Goal: Information Seeking & Learning: Learn about a topic

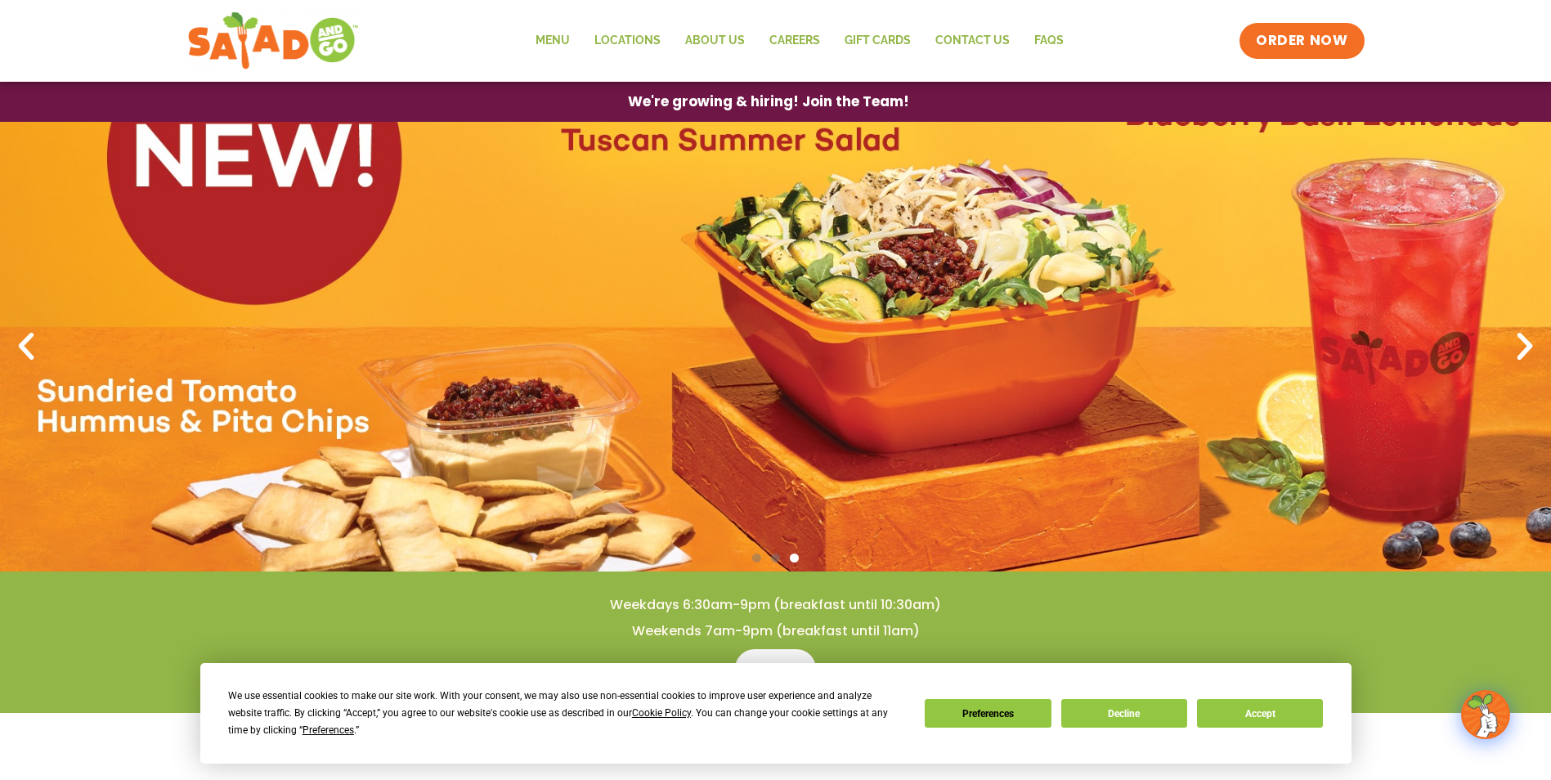
click at [947, 293] on link "3 / 3" at bounding box center [775, 347] width 1551 height 450
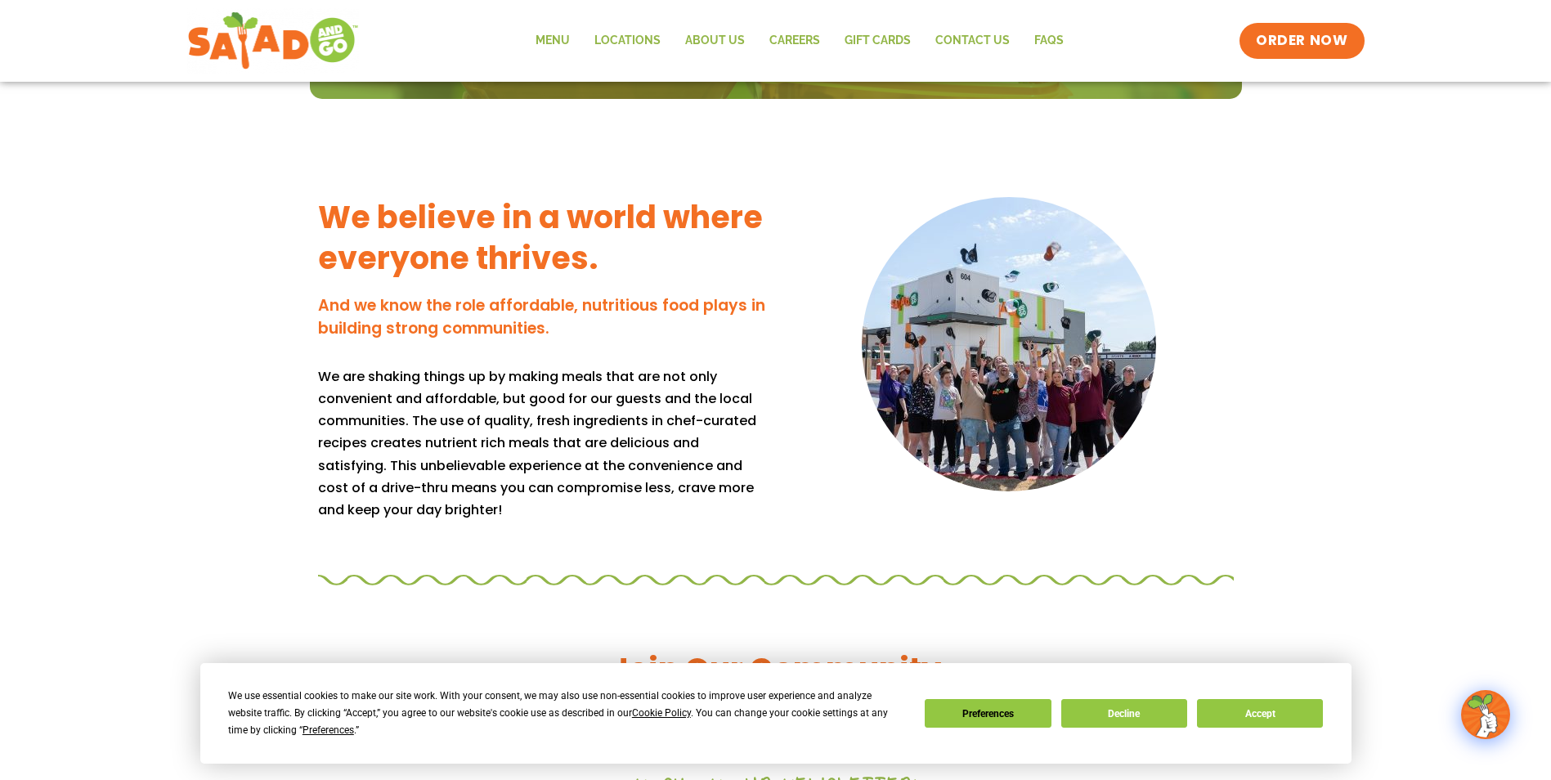
scroll to position [1145, 0]
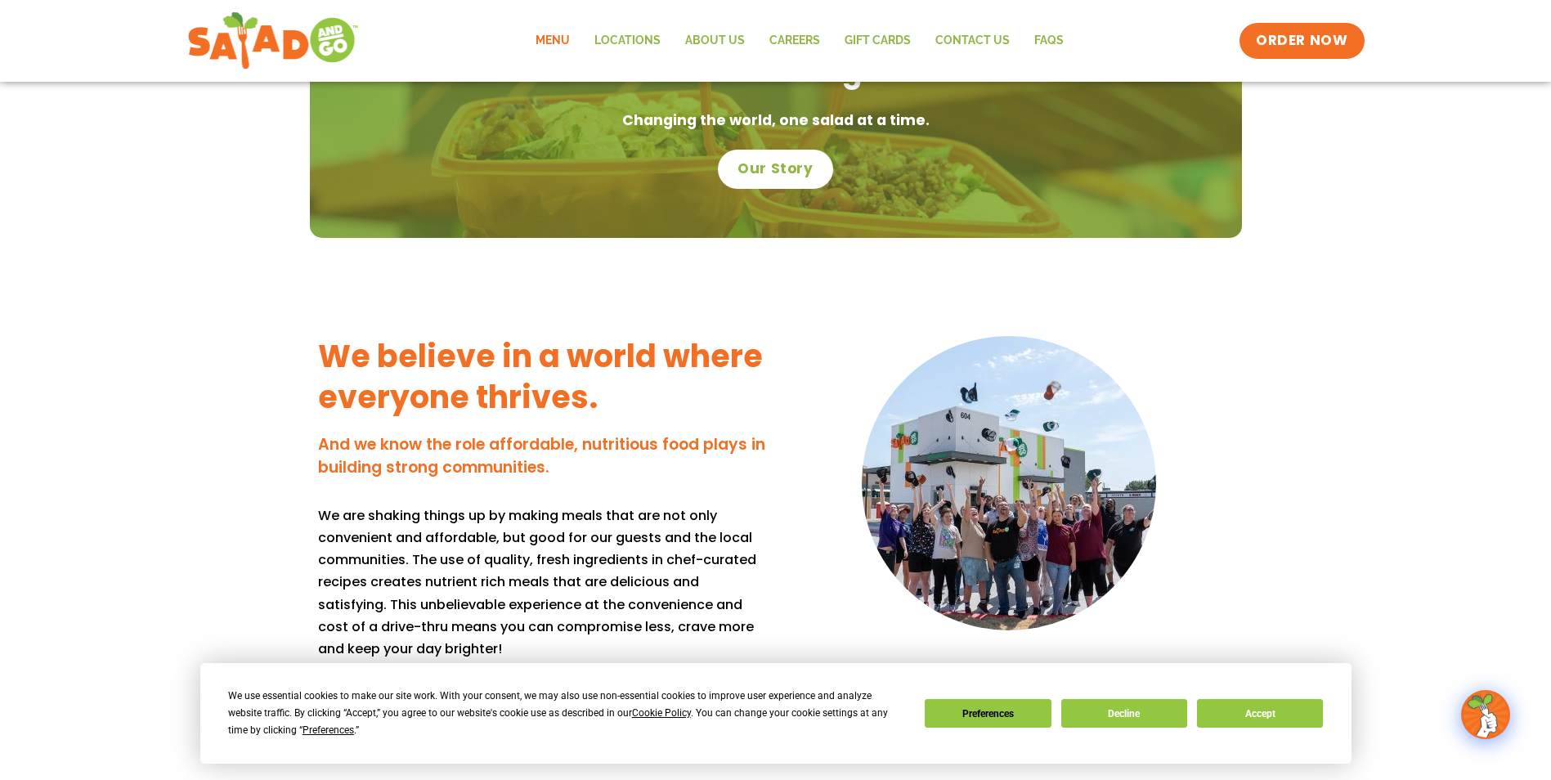
click at [548, 34] on link "Menu" at bounding box center [552, 41] width 59 height 38
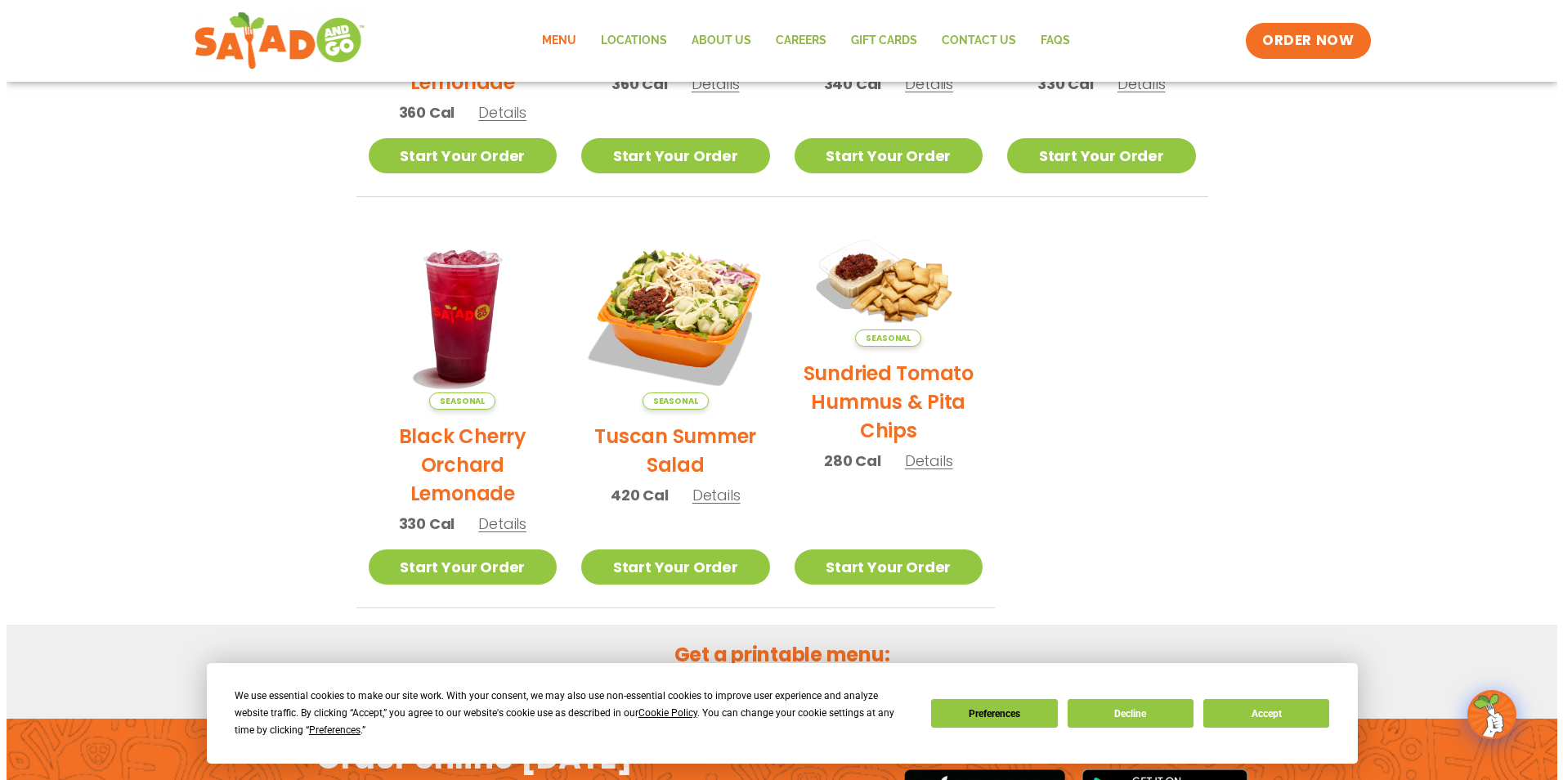
scroll to position [654, 0]
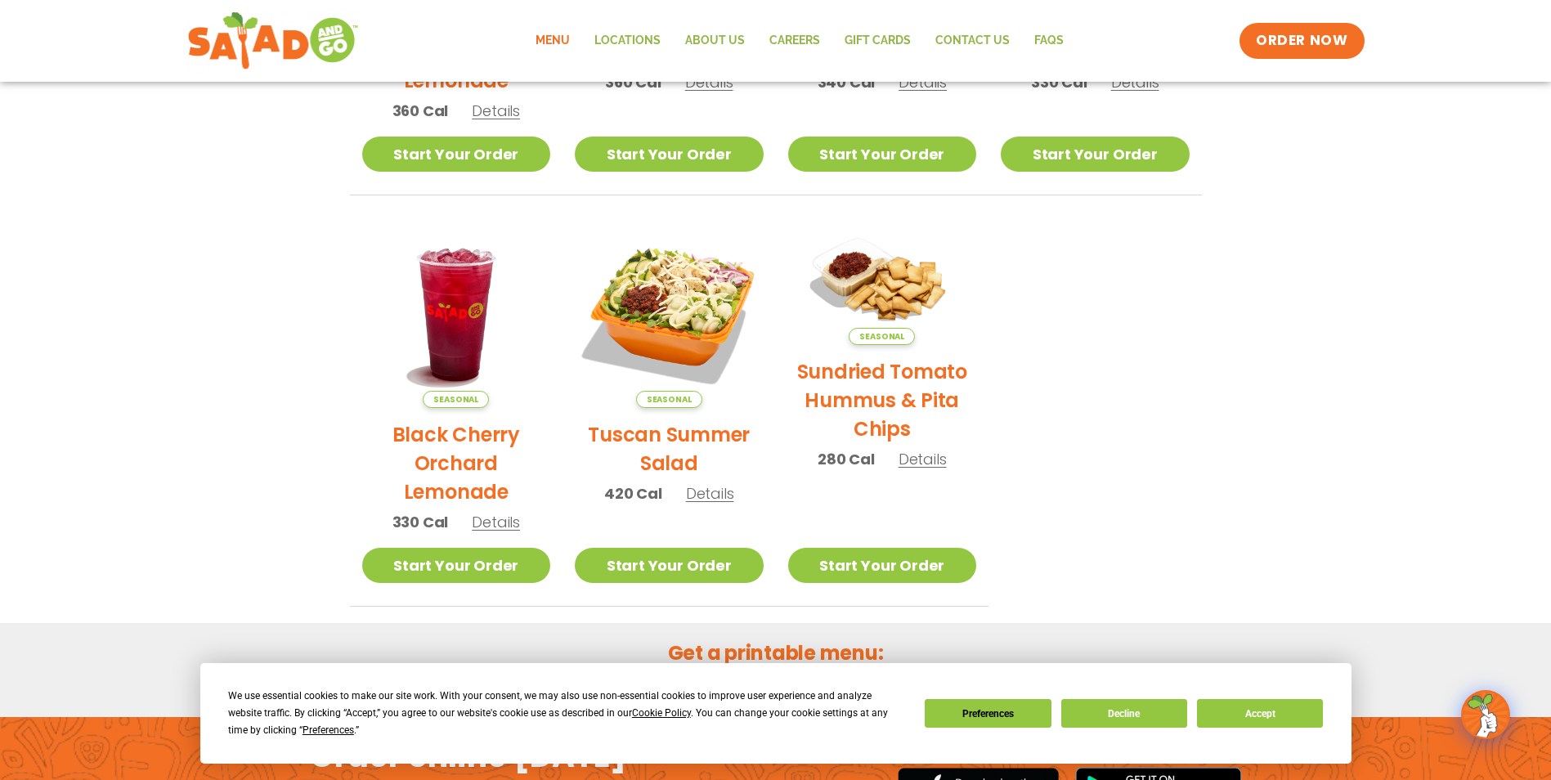
click at [677, 442] on h2 "Tuscan Summer Salad" at bounding box center [669, 448] width 189 height 57
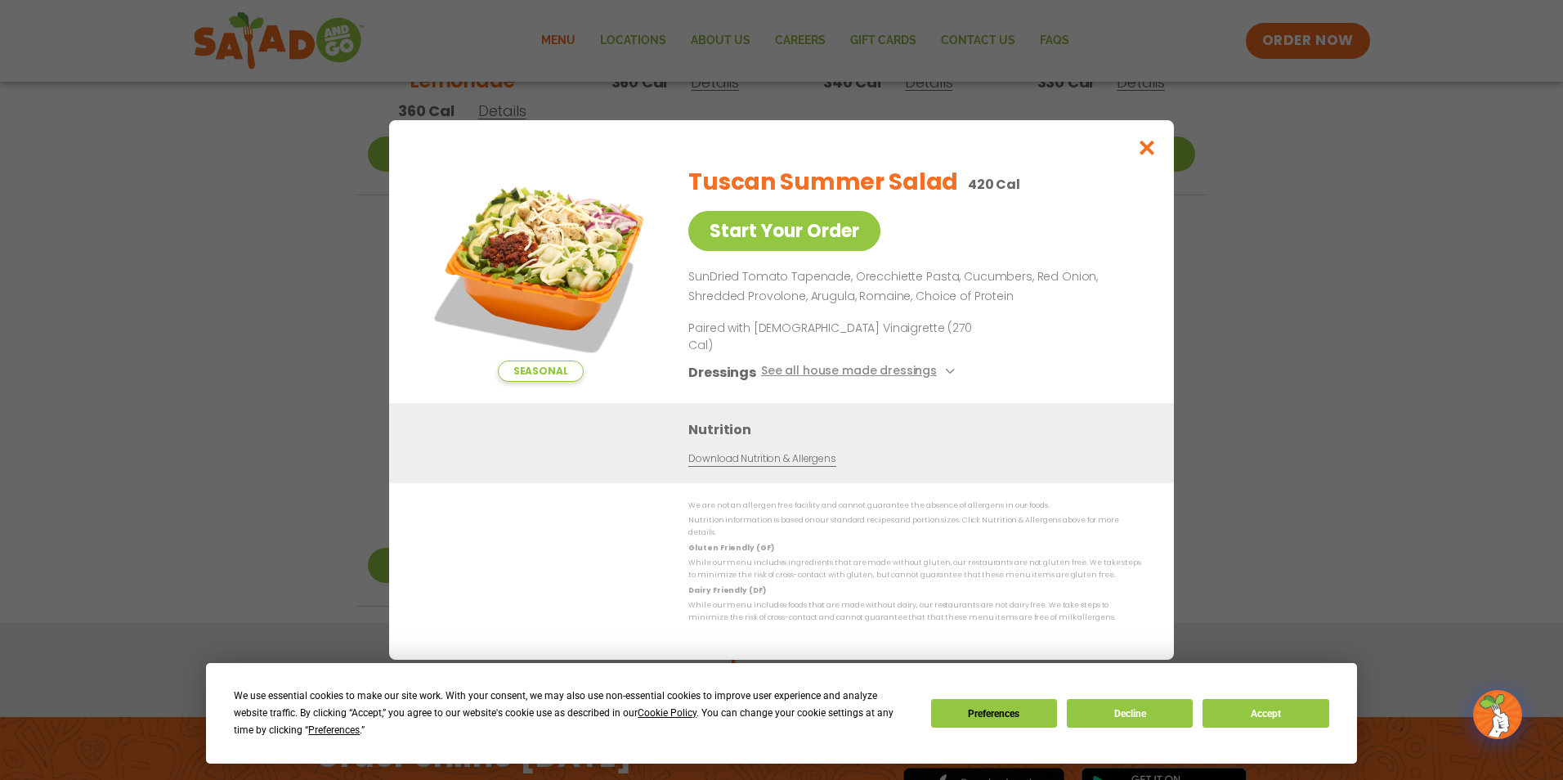
click at [569, 262] on img at bounding box center [540, 267] width 229 height 229
click at [1152, 156] on icon "Close modal" at bounding box center [1147, 147] width 20 height 17
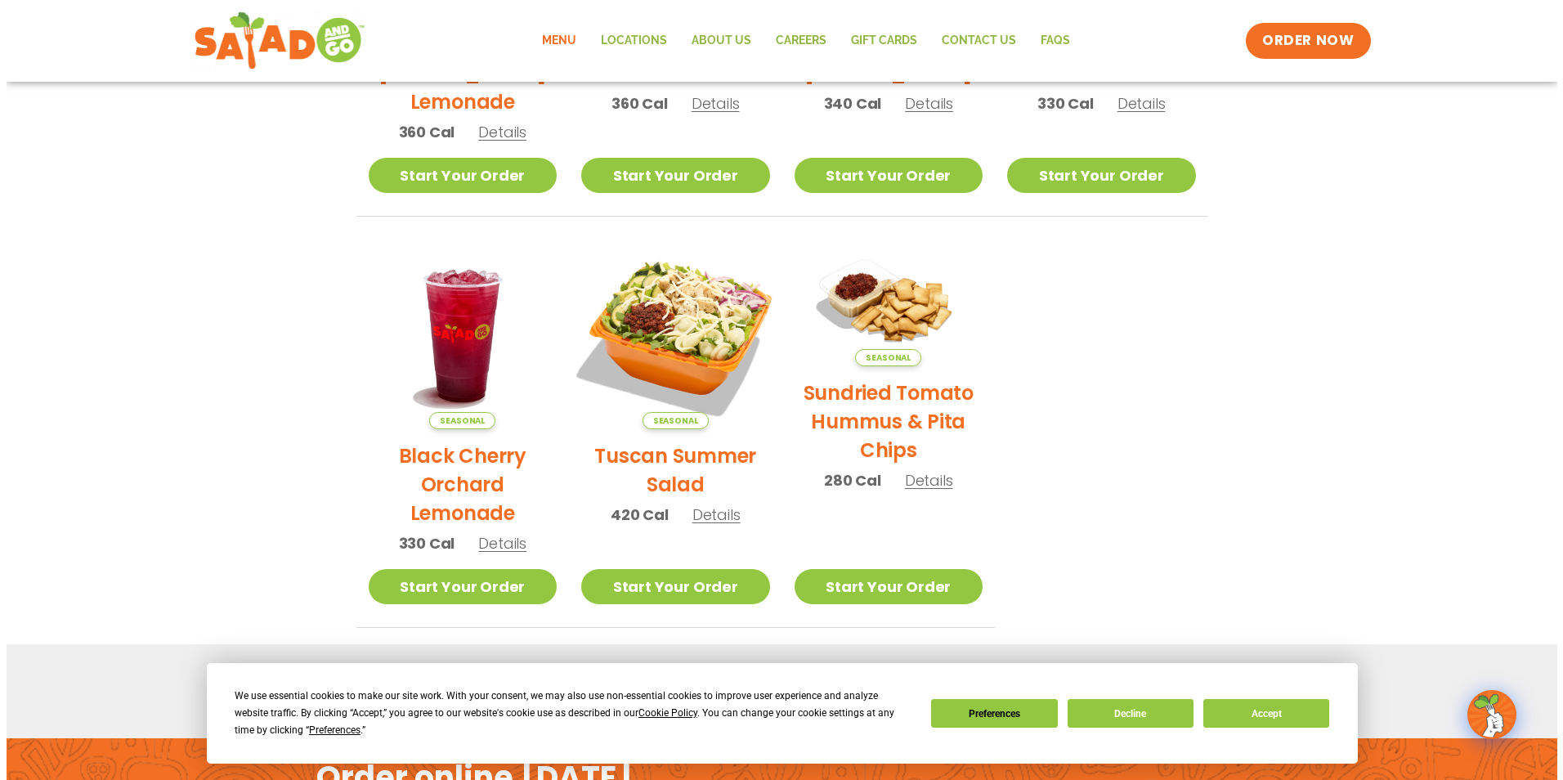
scroll to position [644, 0]
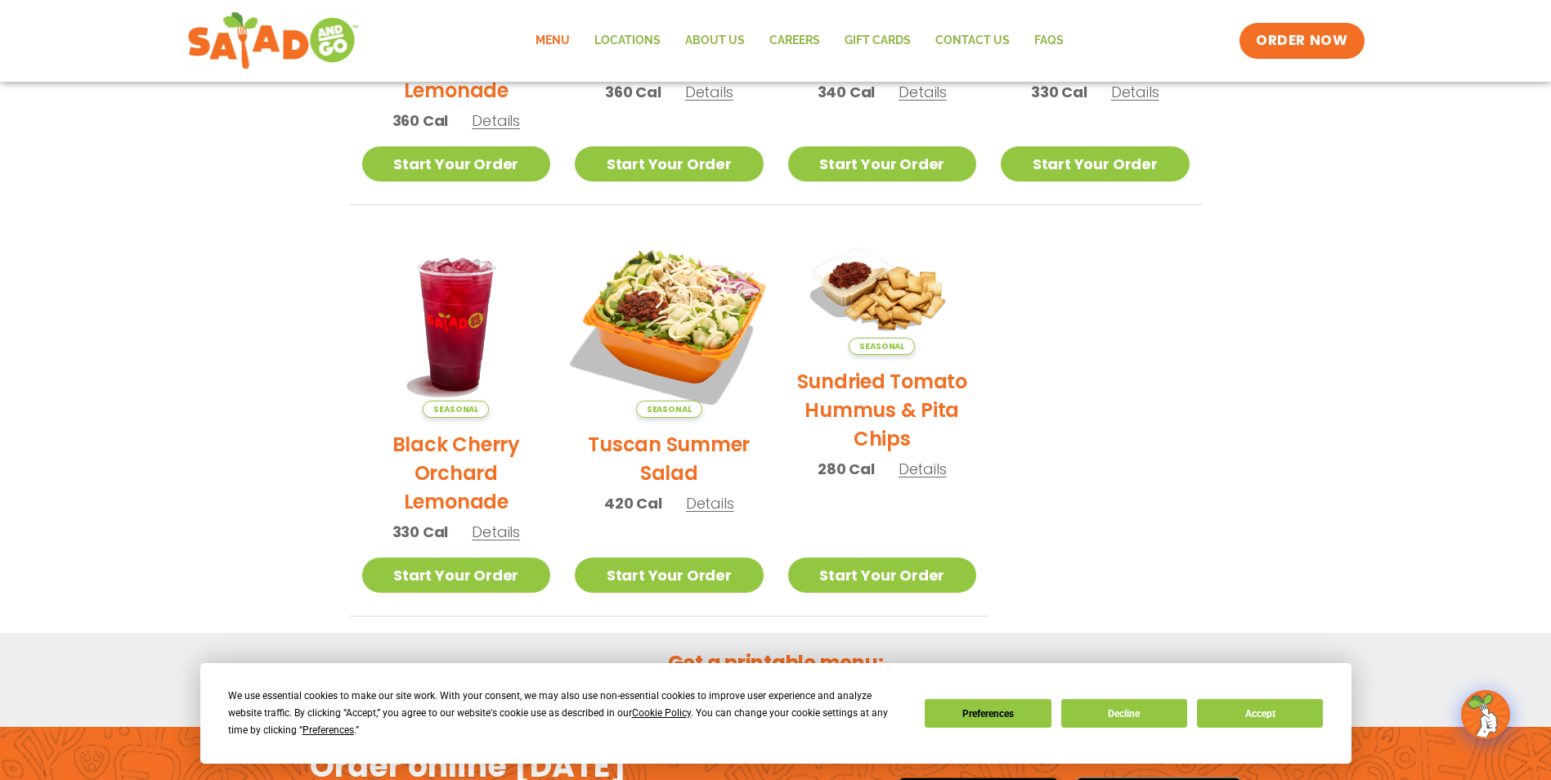
click at [706, 347] on img at bounding box center [669, 324] width 222 height 222
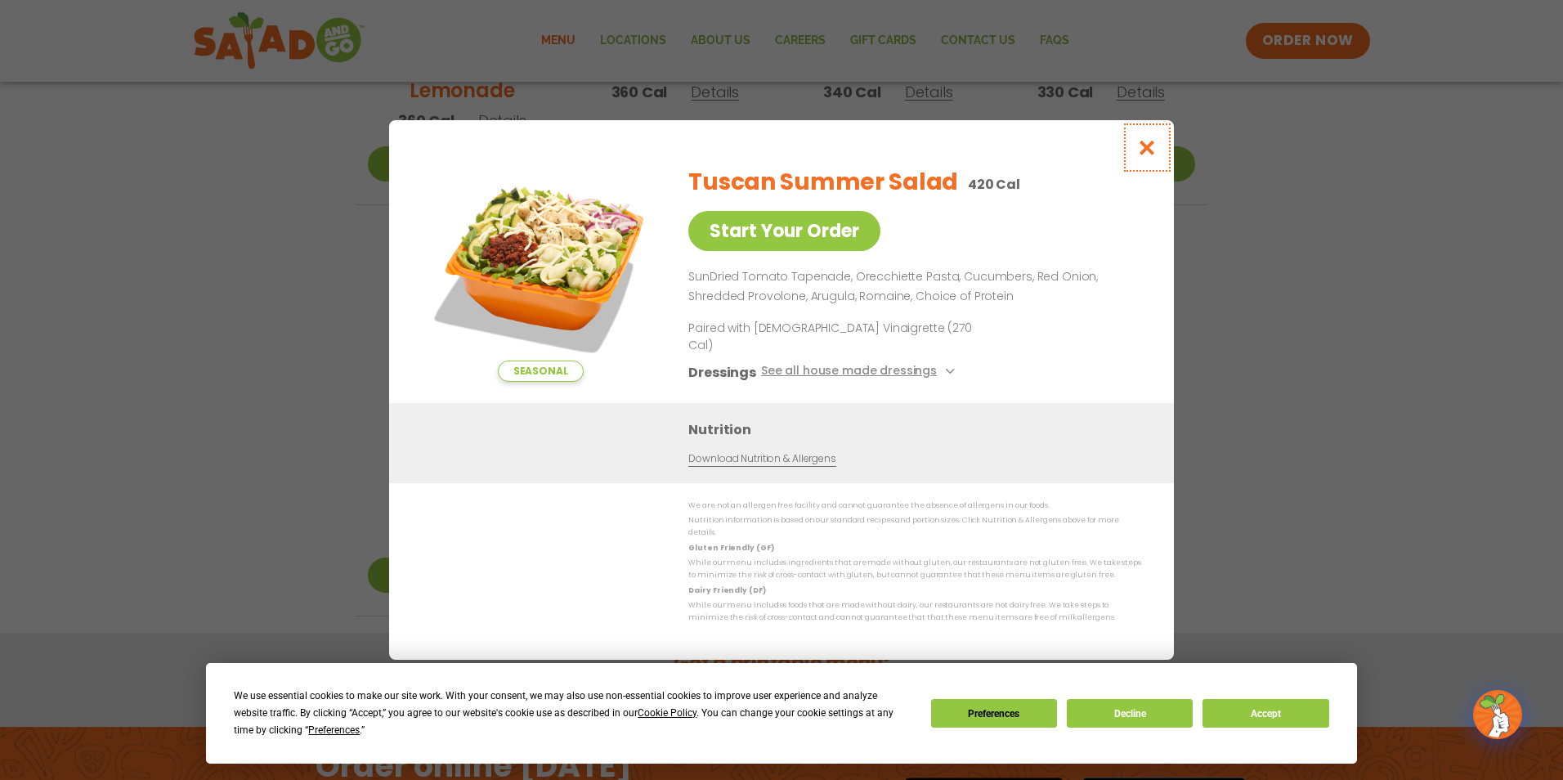
click at [1156, 156] on icon "Close modal" at bounding box center [1147, 147] width 20 height 17
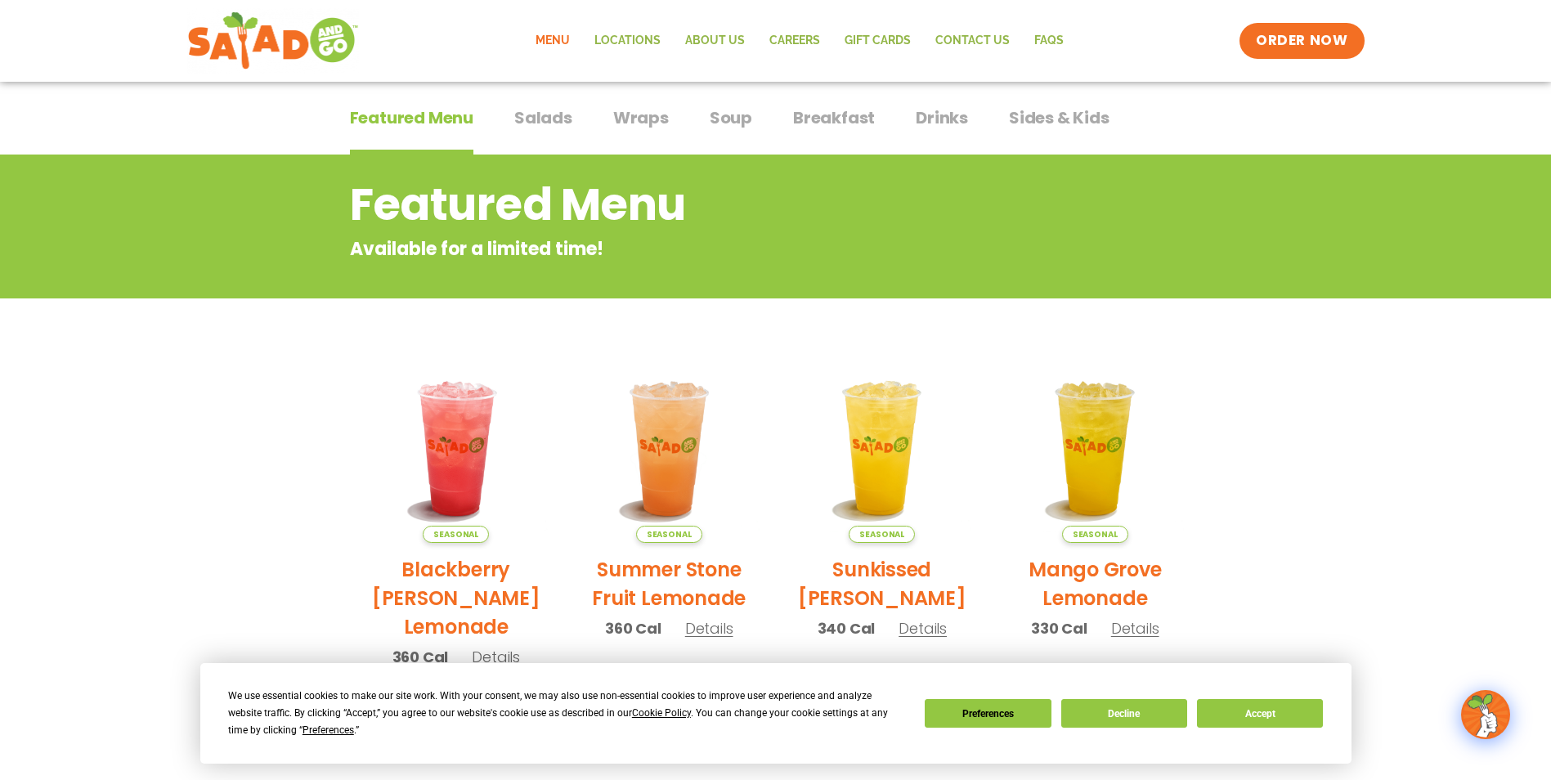
scroll to position [0, 0]
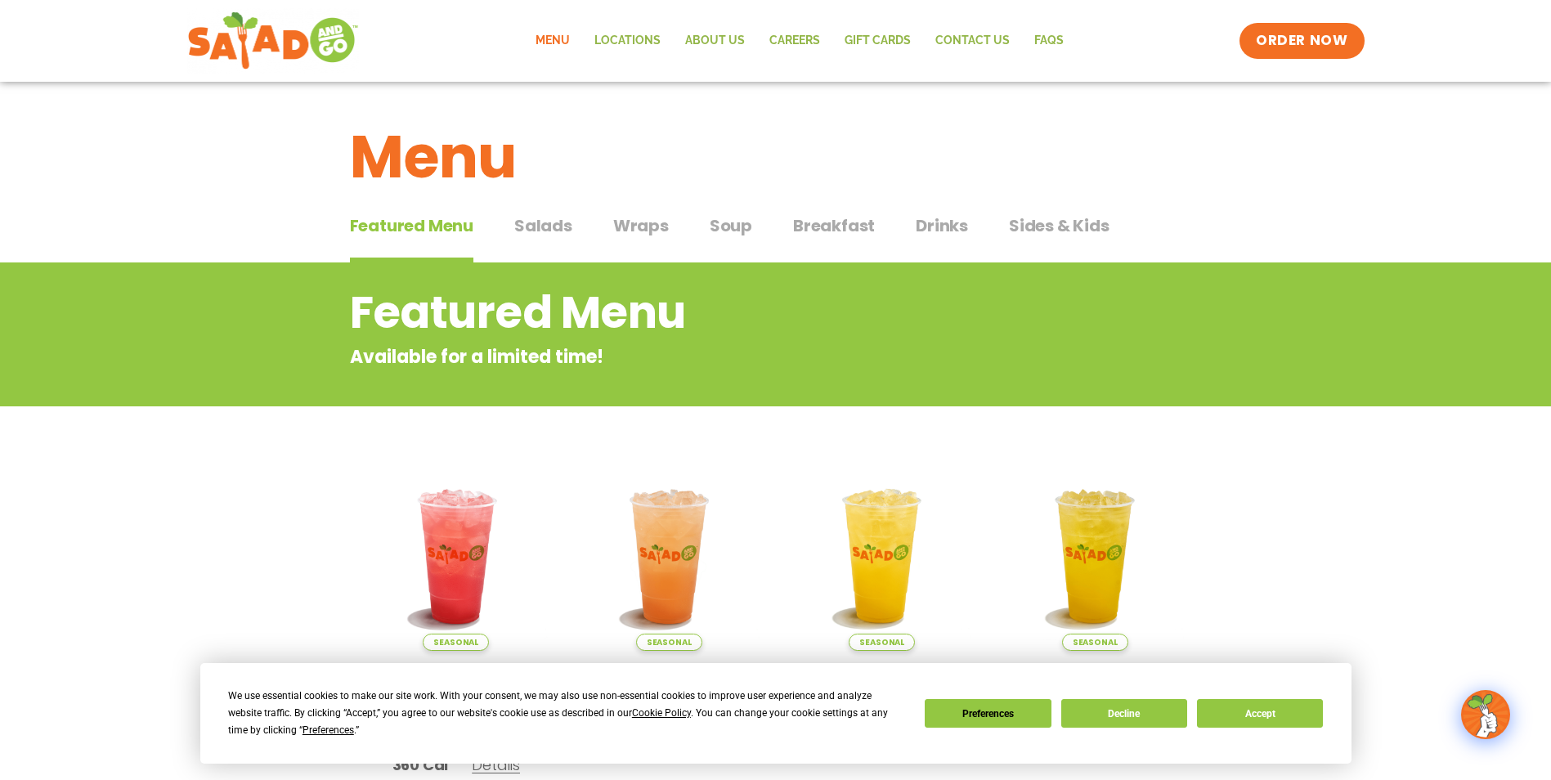
click at [538, 234] on span "Salads" at bounding box center [543, 225] width 58 height 25
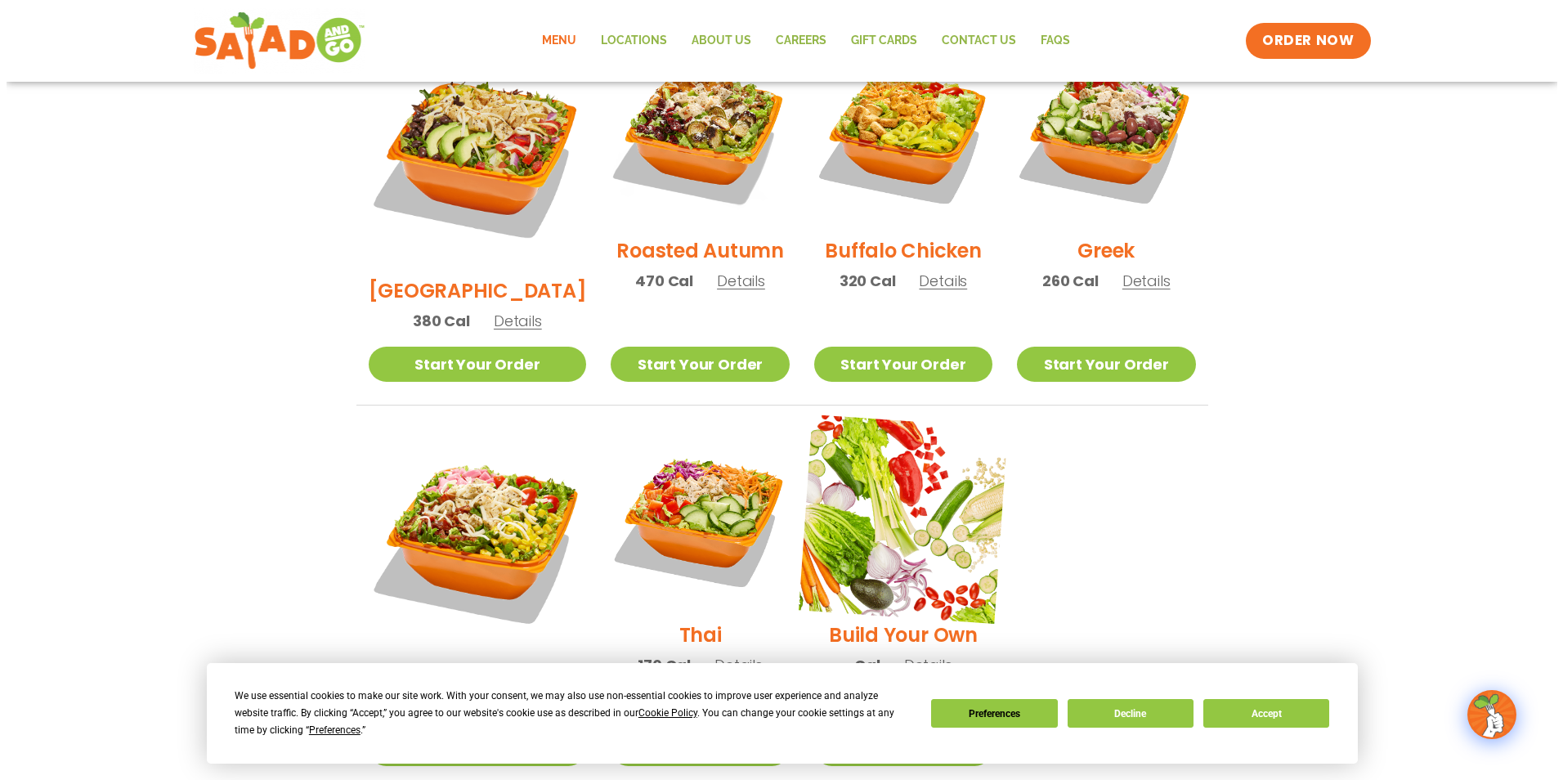
scroll to position [981, 0]
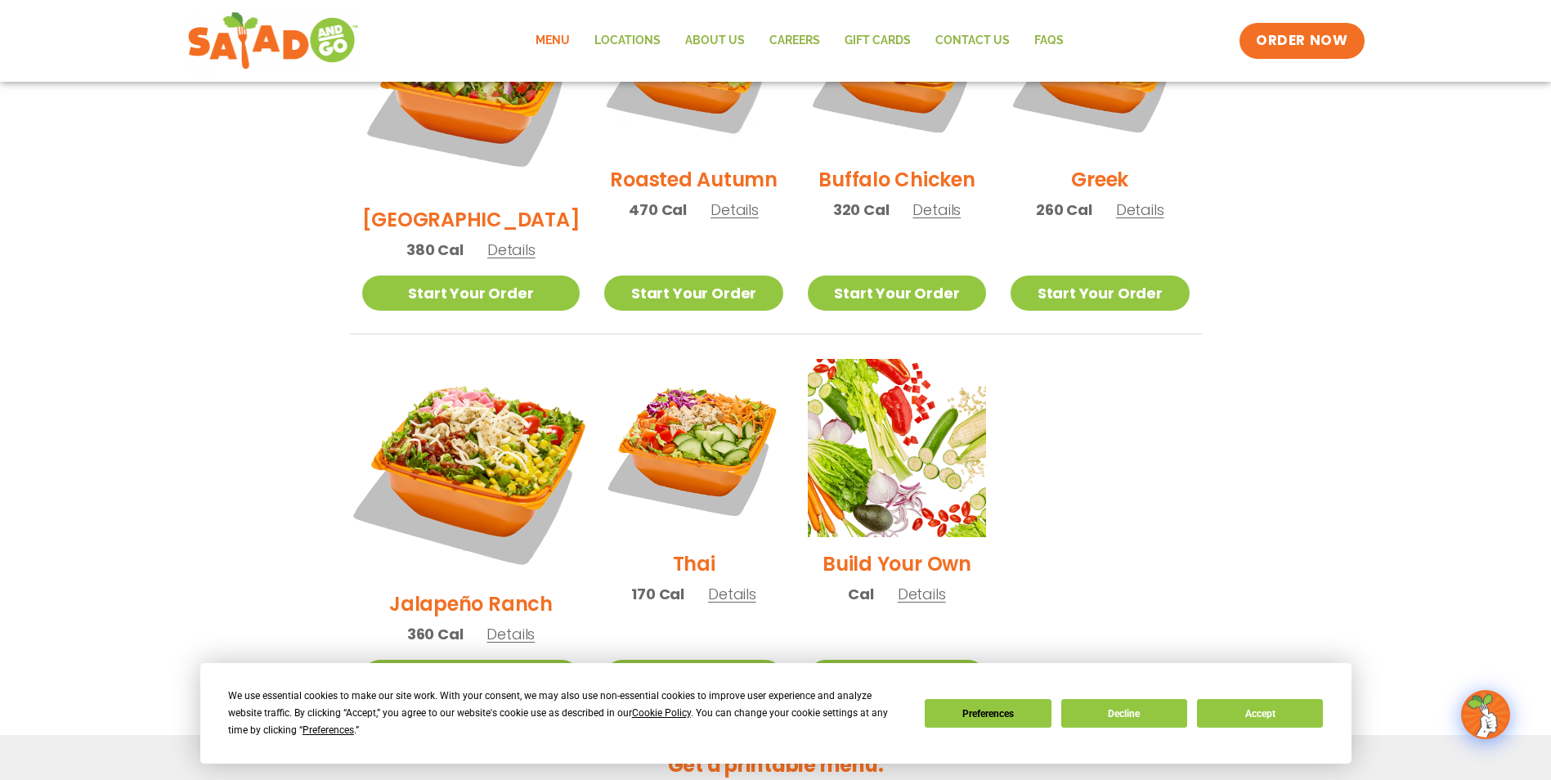
click at [460, 406] on img at bounding box center [471, 468] width 256 height 256
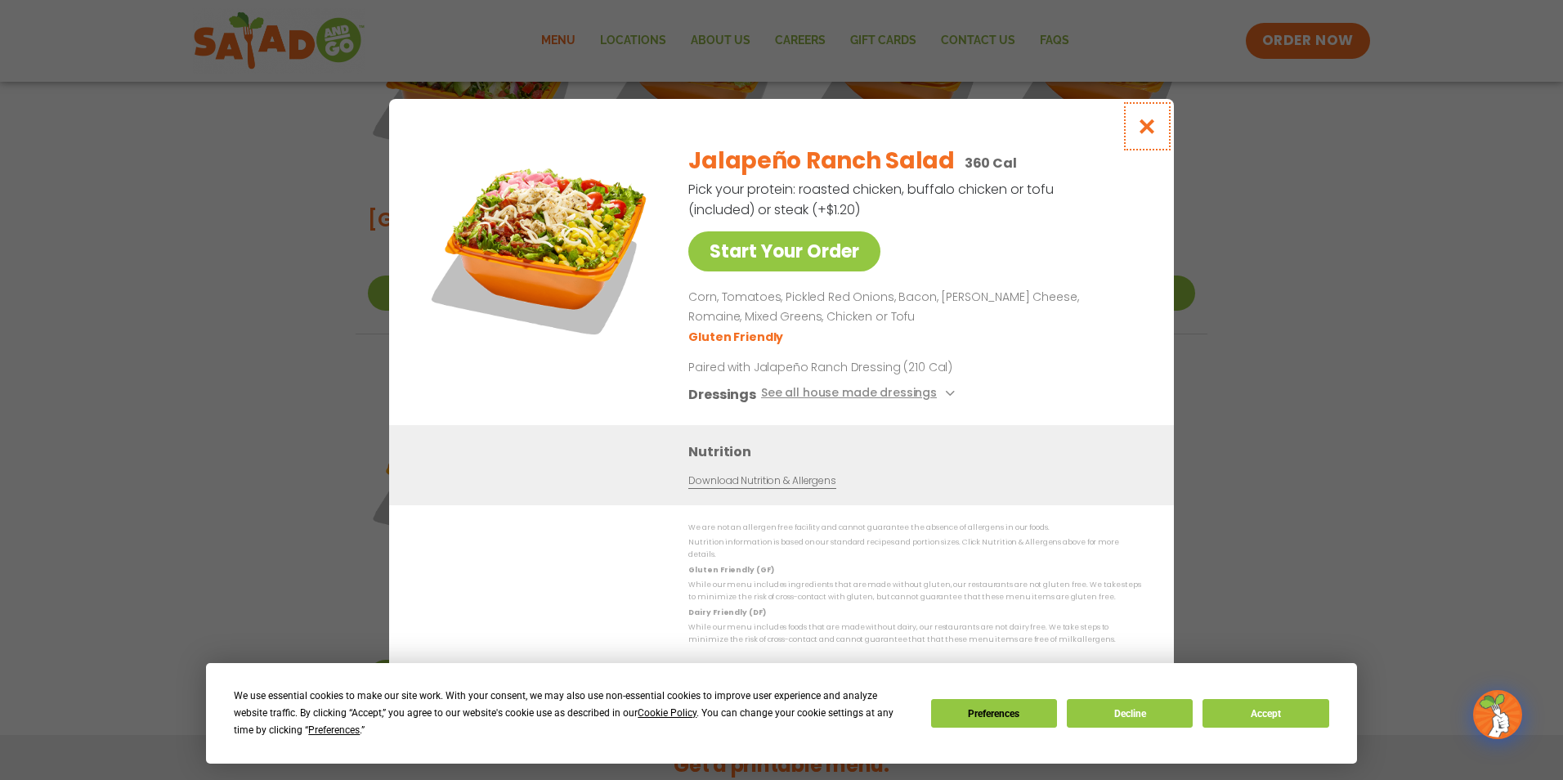
click at [1141, 135] on icon "Close modal" at bounding box center [1147, 126] width 20 height 17
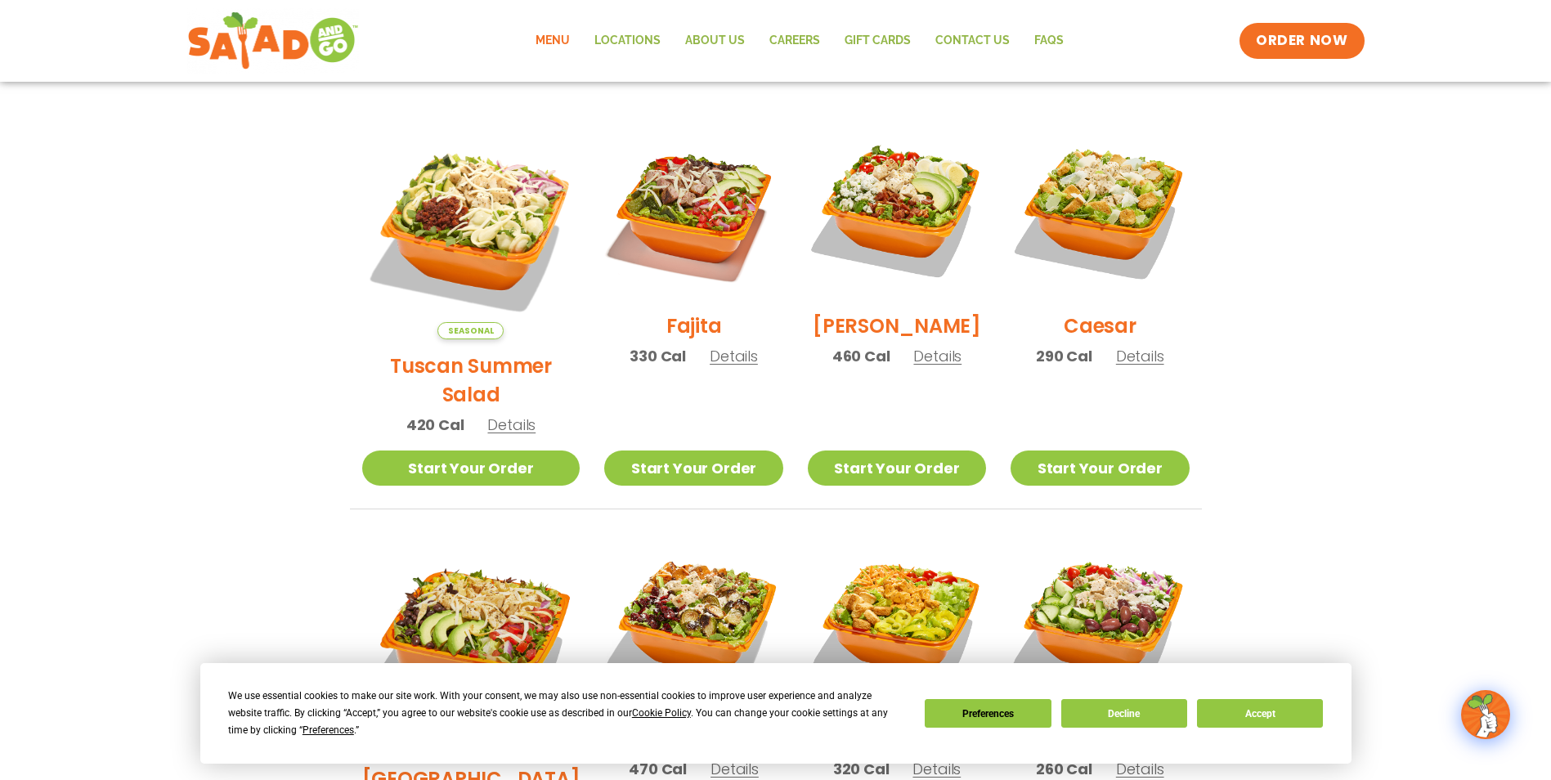
scroll to position [340, 0]
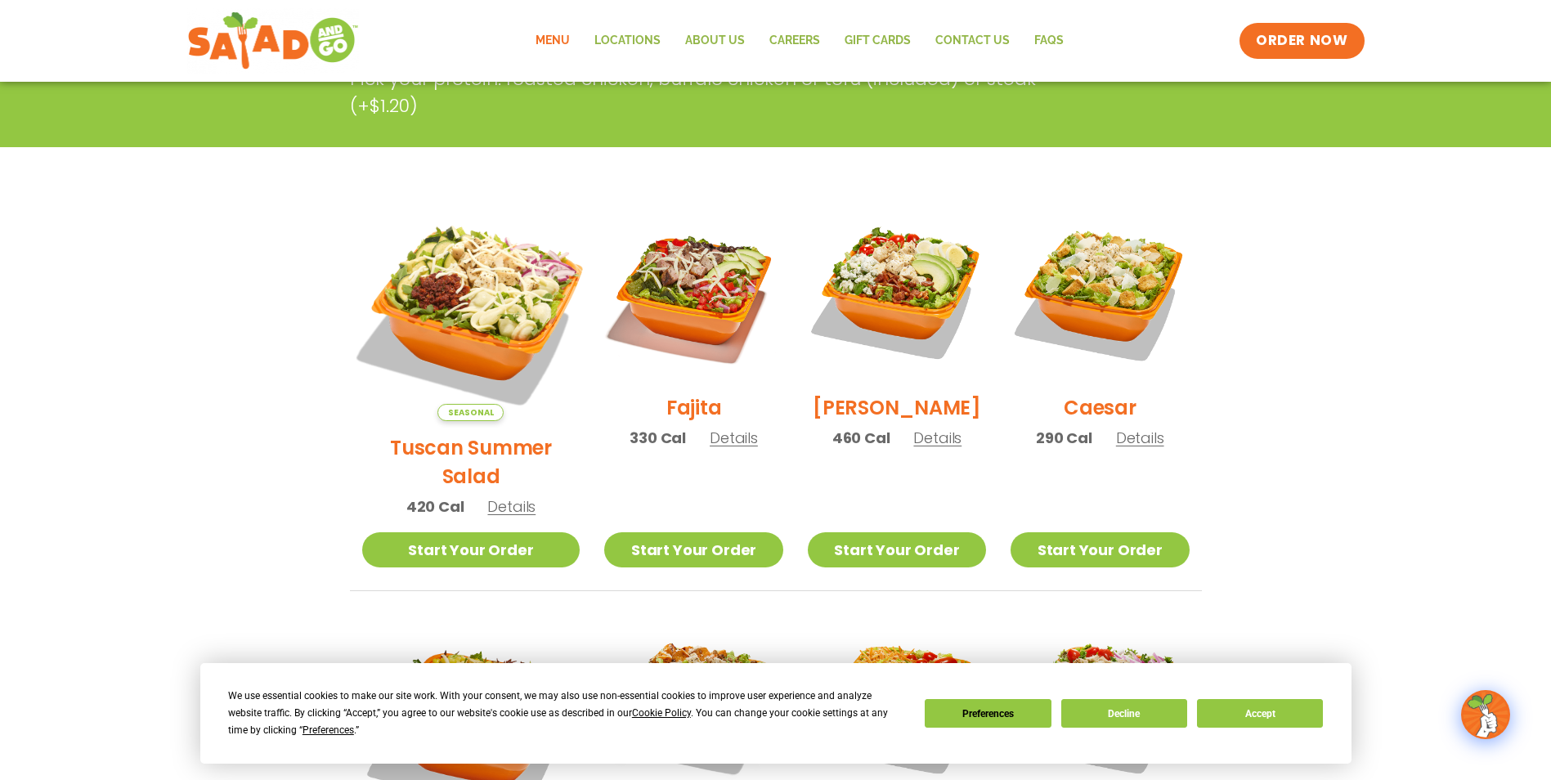
click at [495, 261] on img at bounding box center [471, 312] width 256 height 256
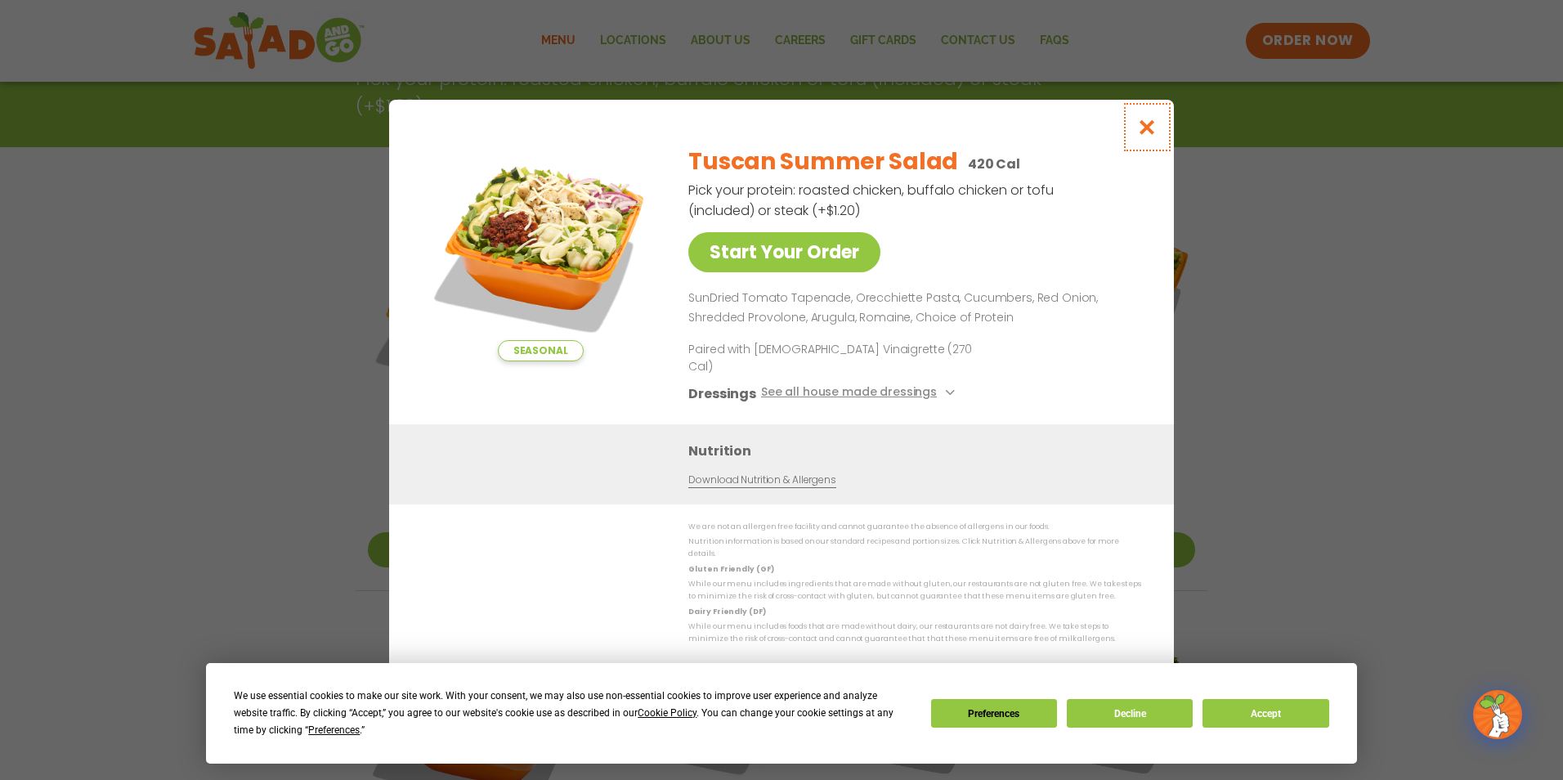
click at [1139, 136] on icon "Close modal" at bounding box center [1147, 127] width 20 height 17
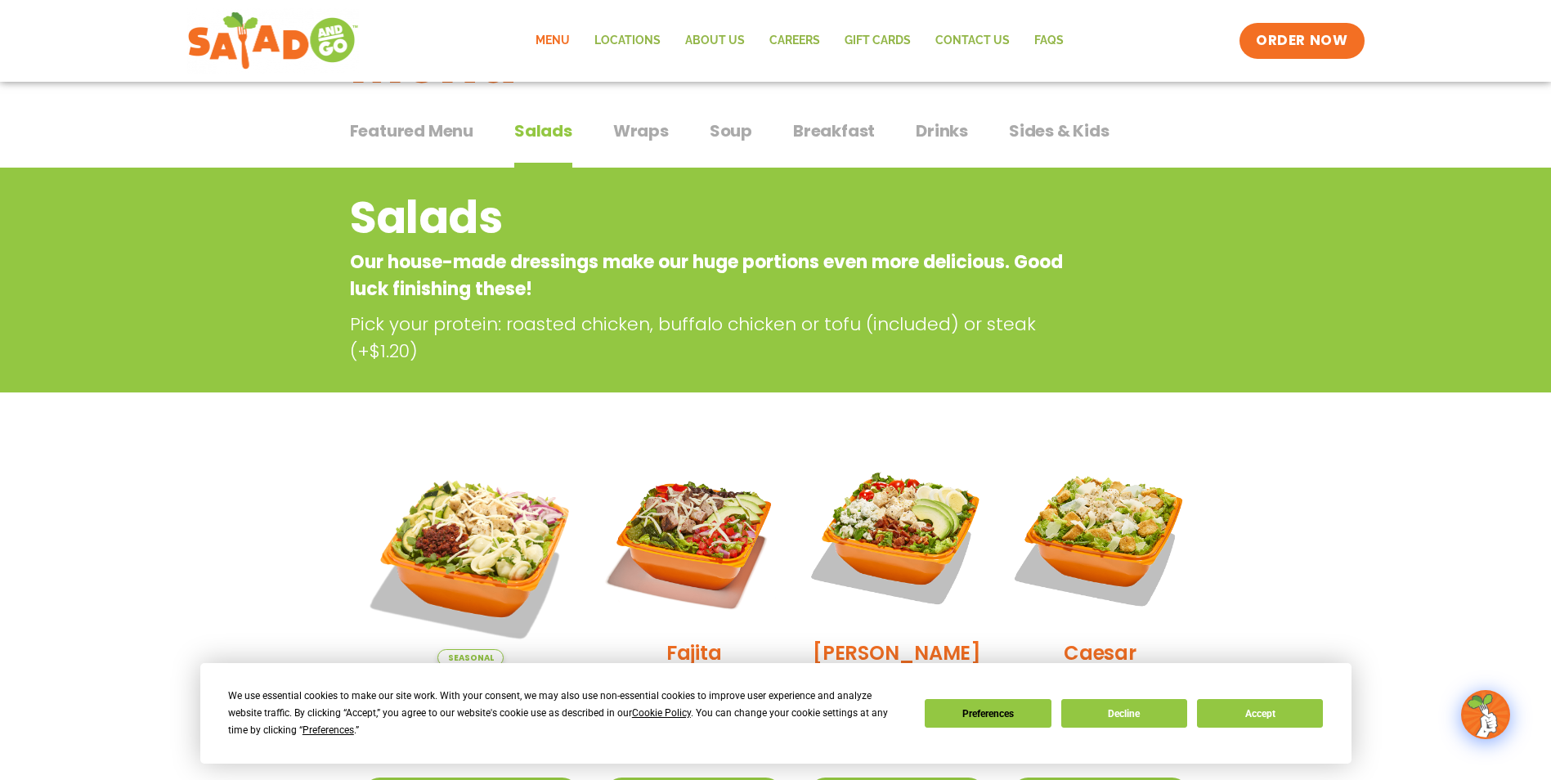
scroll to position [0, 0]
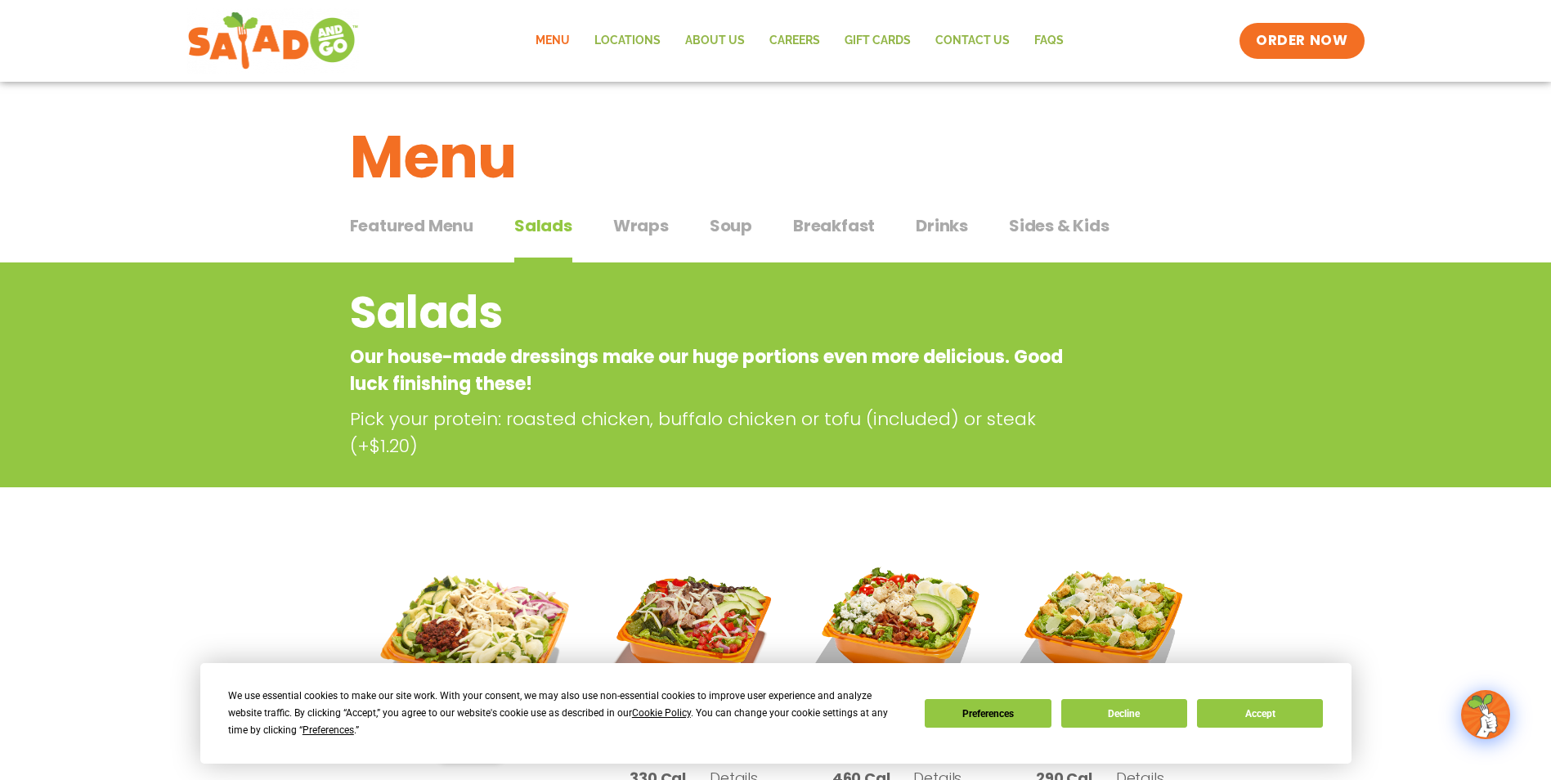
click at [472, 226] on span "Featured Menu" at bounding box center [411, 225] width 123 height 25
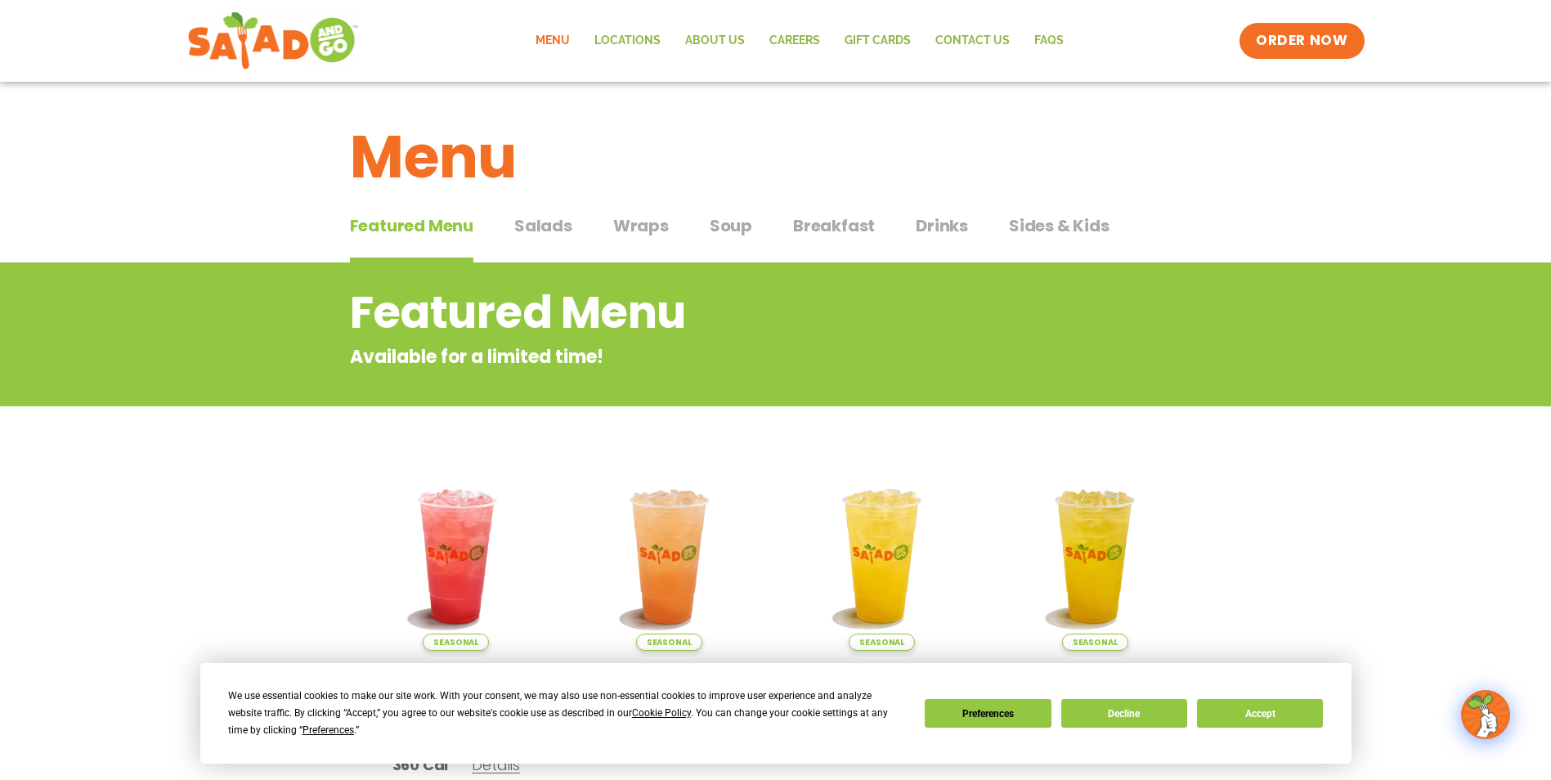
click at [666, 228] on span "Wraps" at bounding box center [641, 225] width 56 height 25
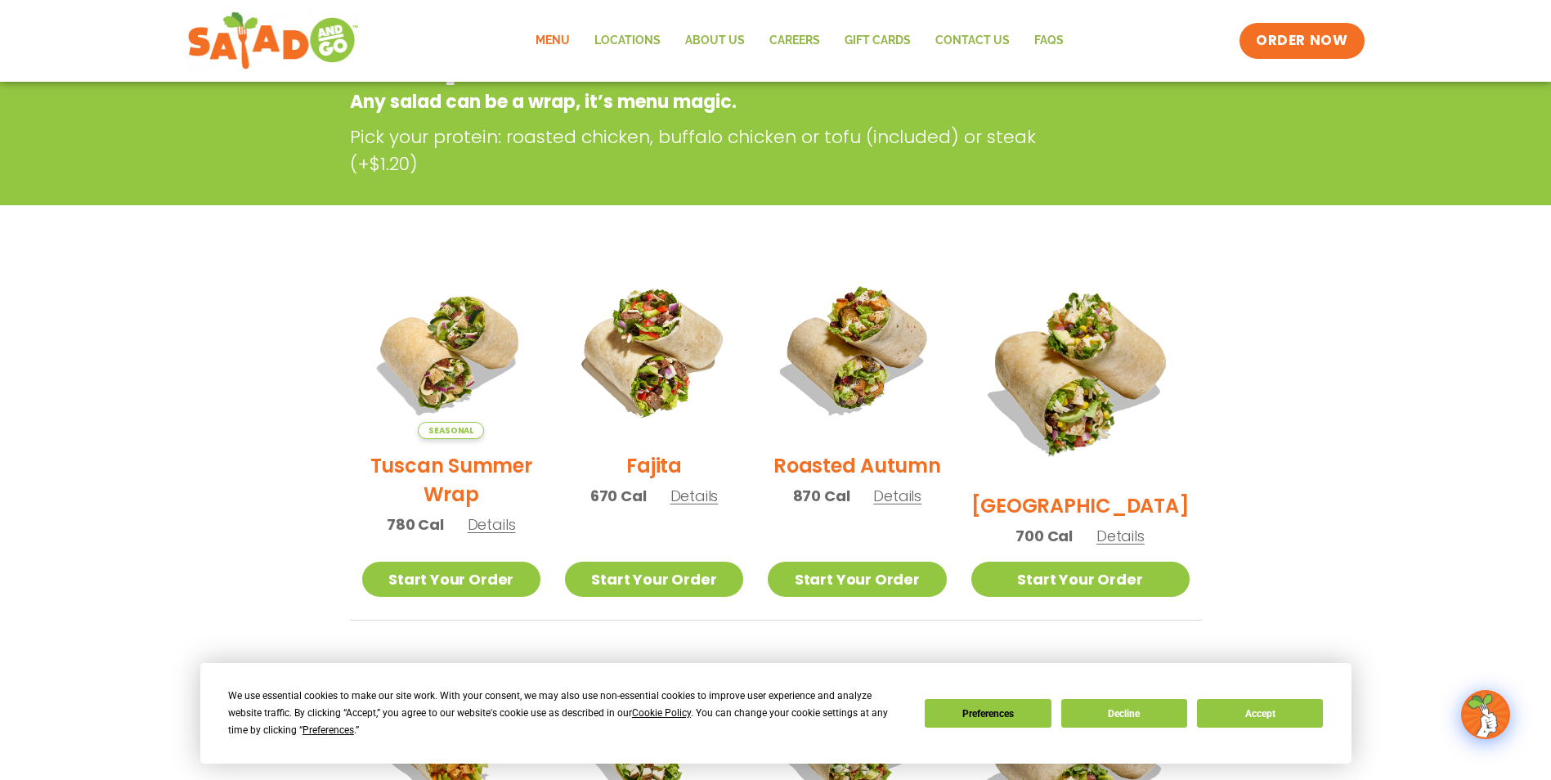
scroll to position [82, 0]
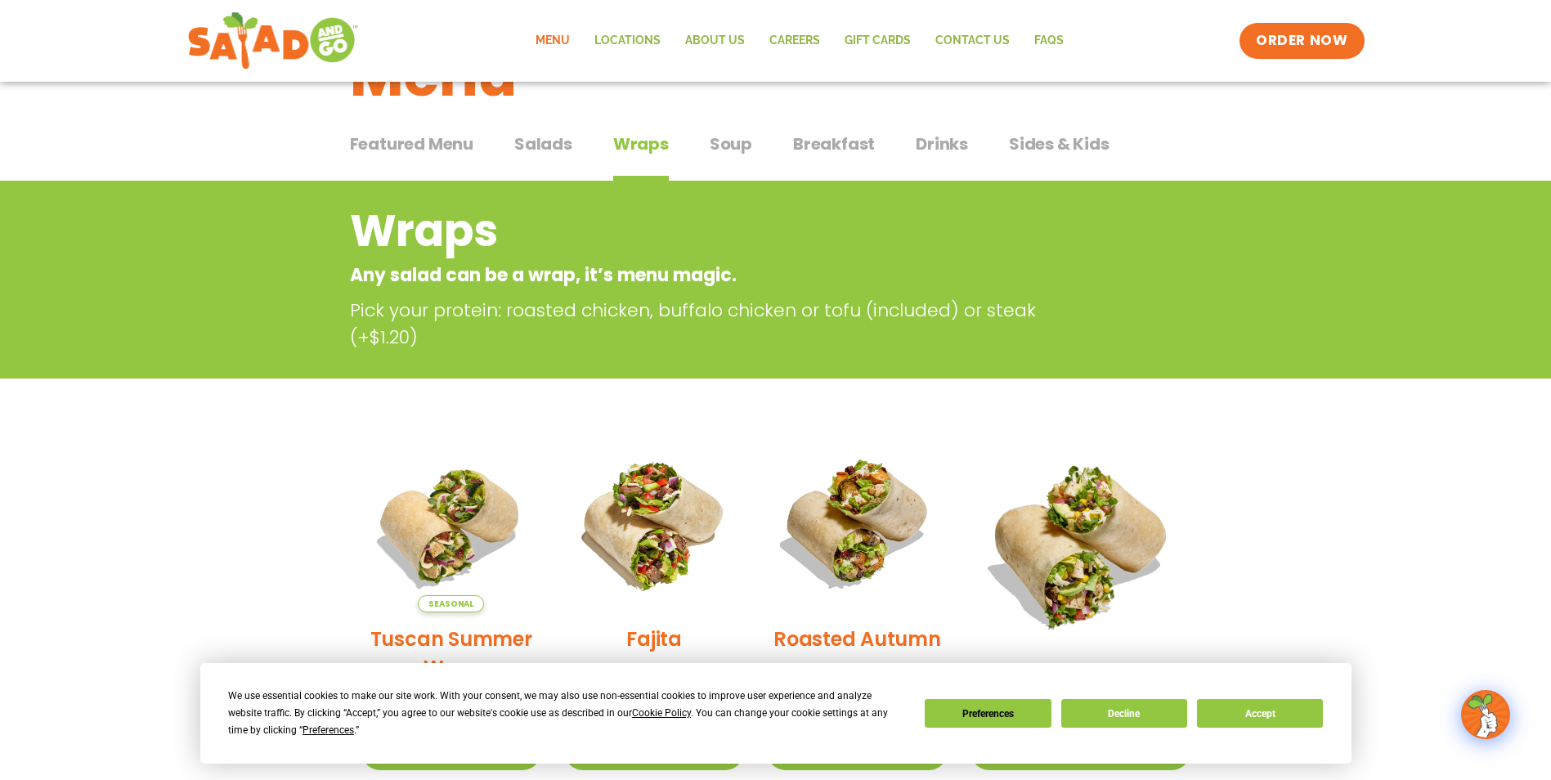
click at [732, 153] on span "Soup" at bounding box center [731, 144] width 43 height 25
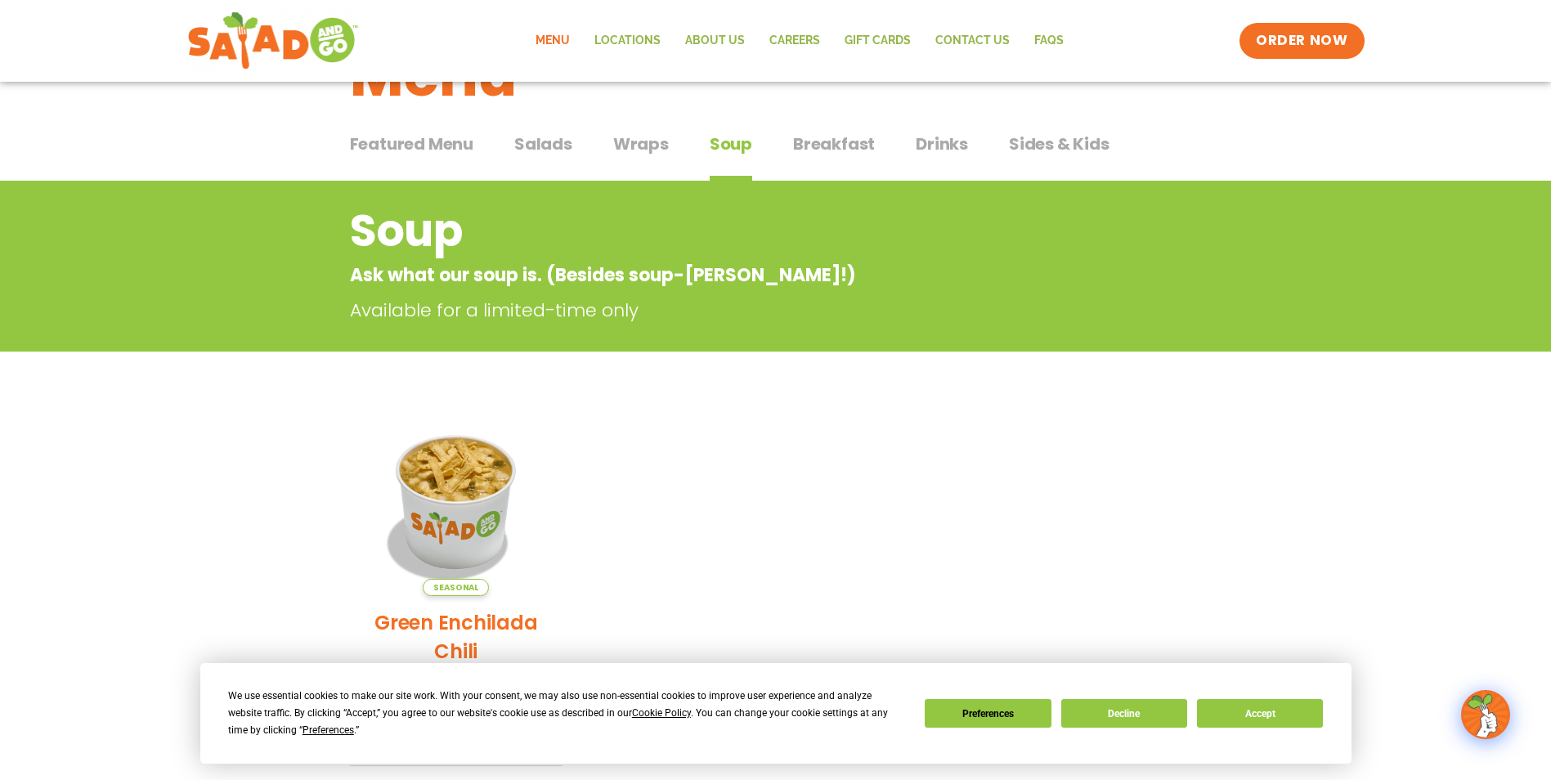
click at [854, 145] on span "Breakfast" at bounding box center [834, 144] width 82 height 25
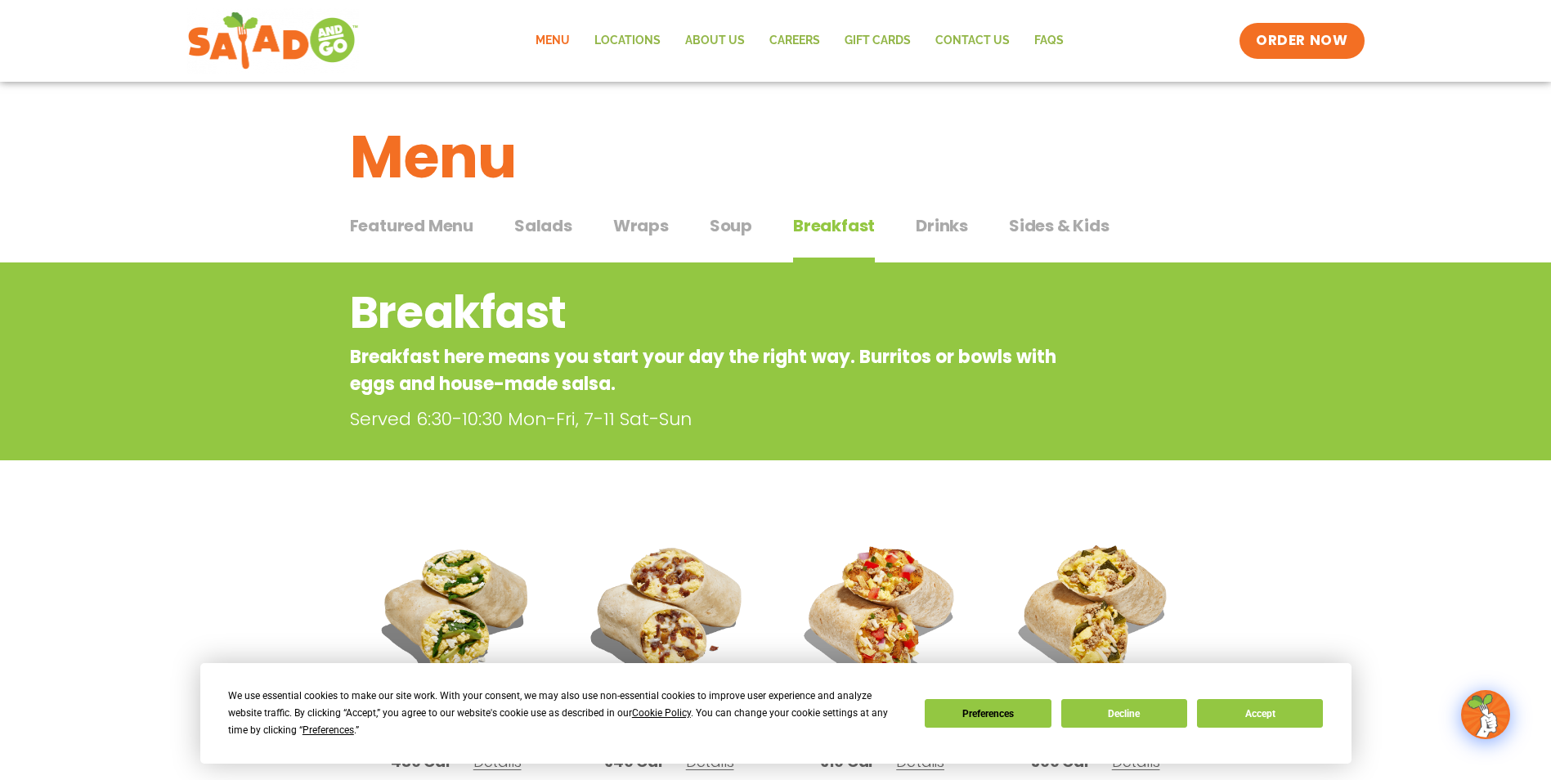
click at [947, 231] on span "Drinks" at bounding box center [942, 225] width 52 height 25
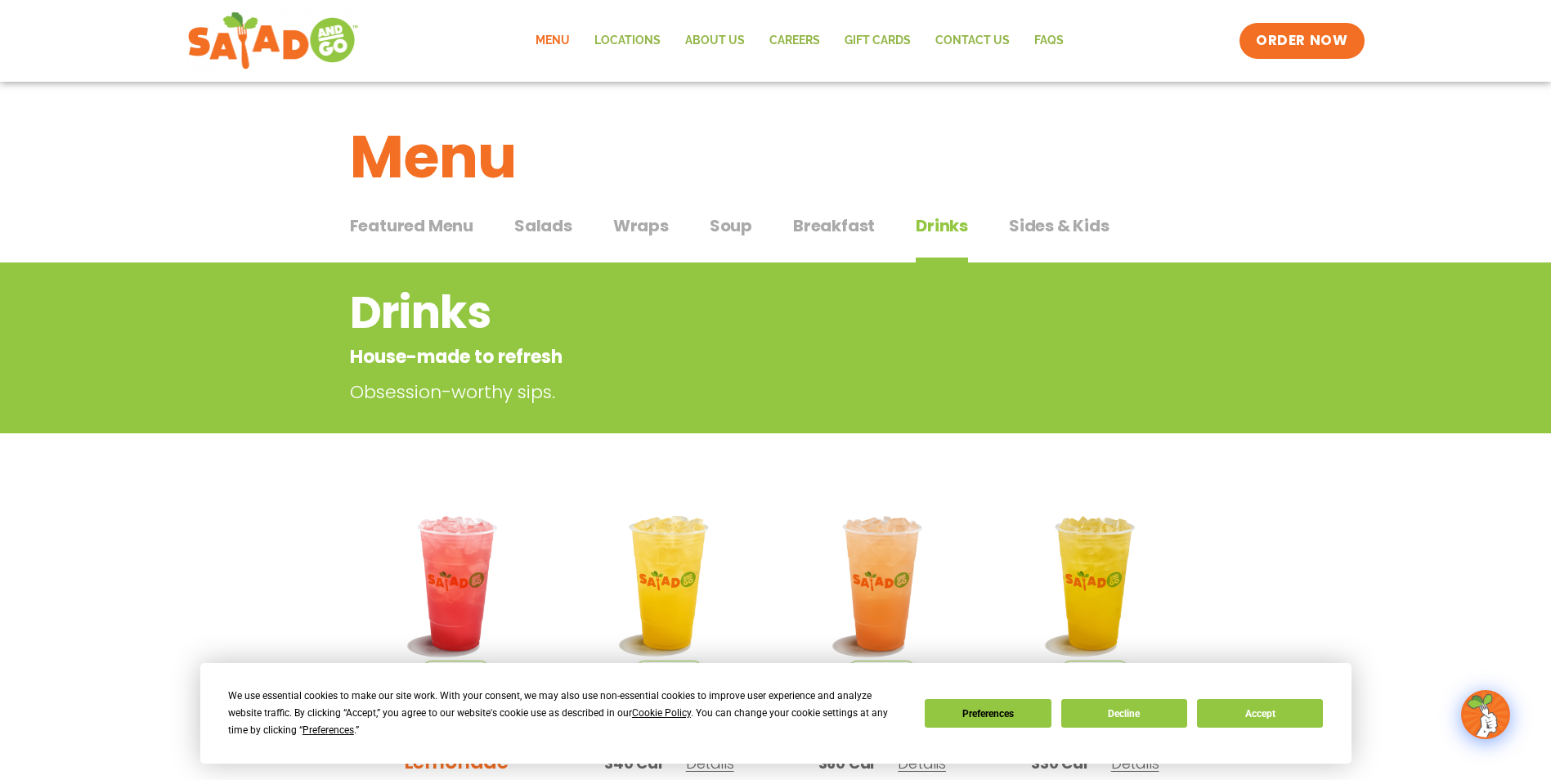
click at [1032, 226] on span "Sides & Kids" at bounding box center [1059, 225] width 101 height 25
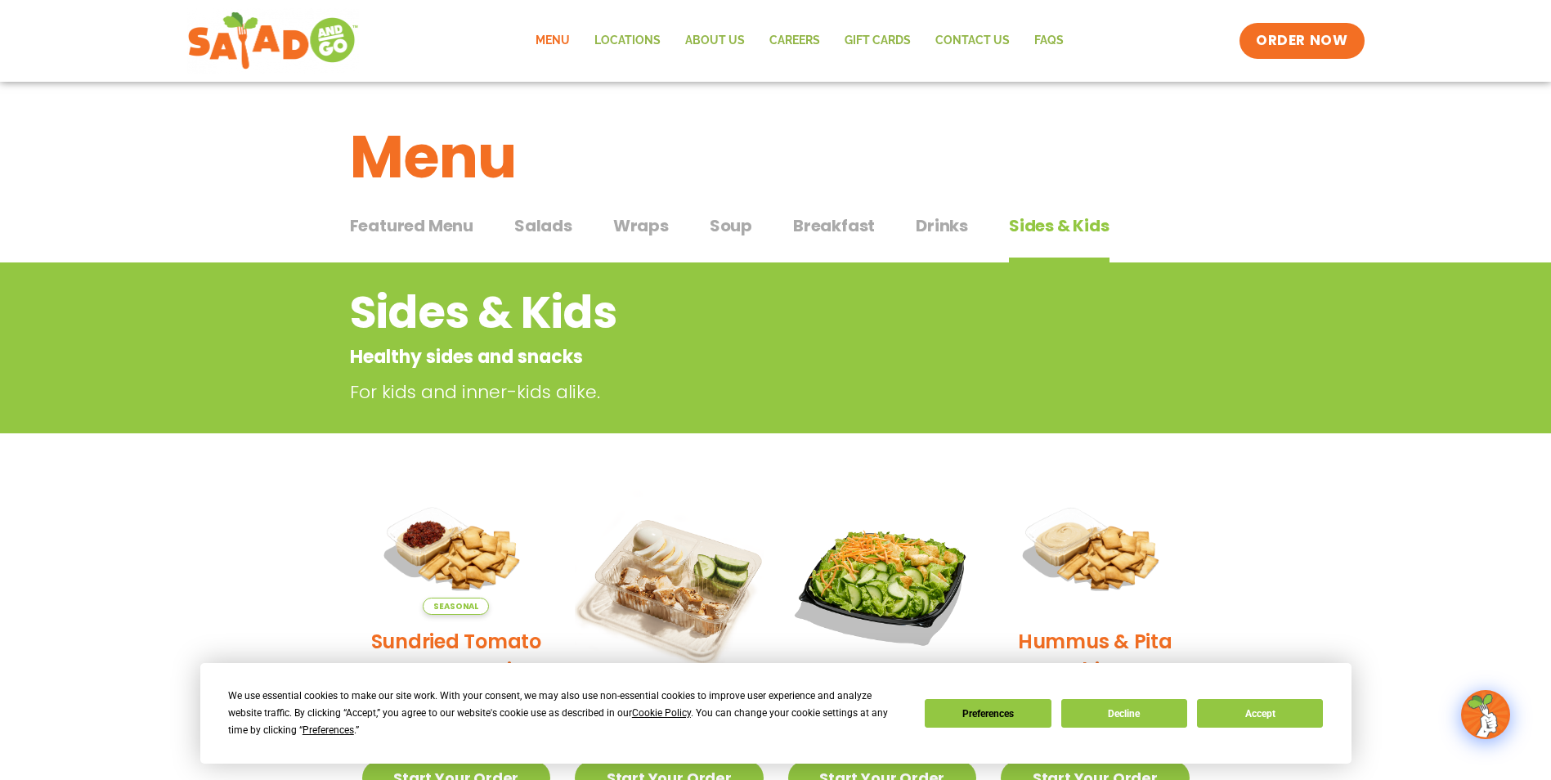
click at [405, 230] on span "Featured Menu" at bounding box center [411, 225] width 123 height 25
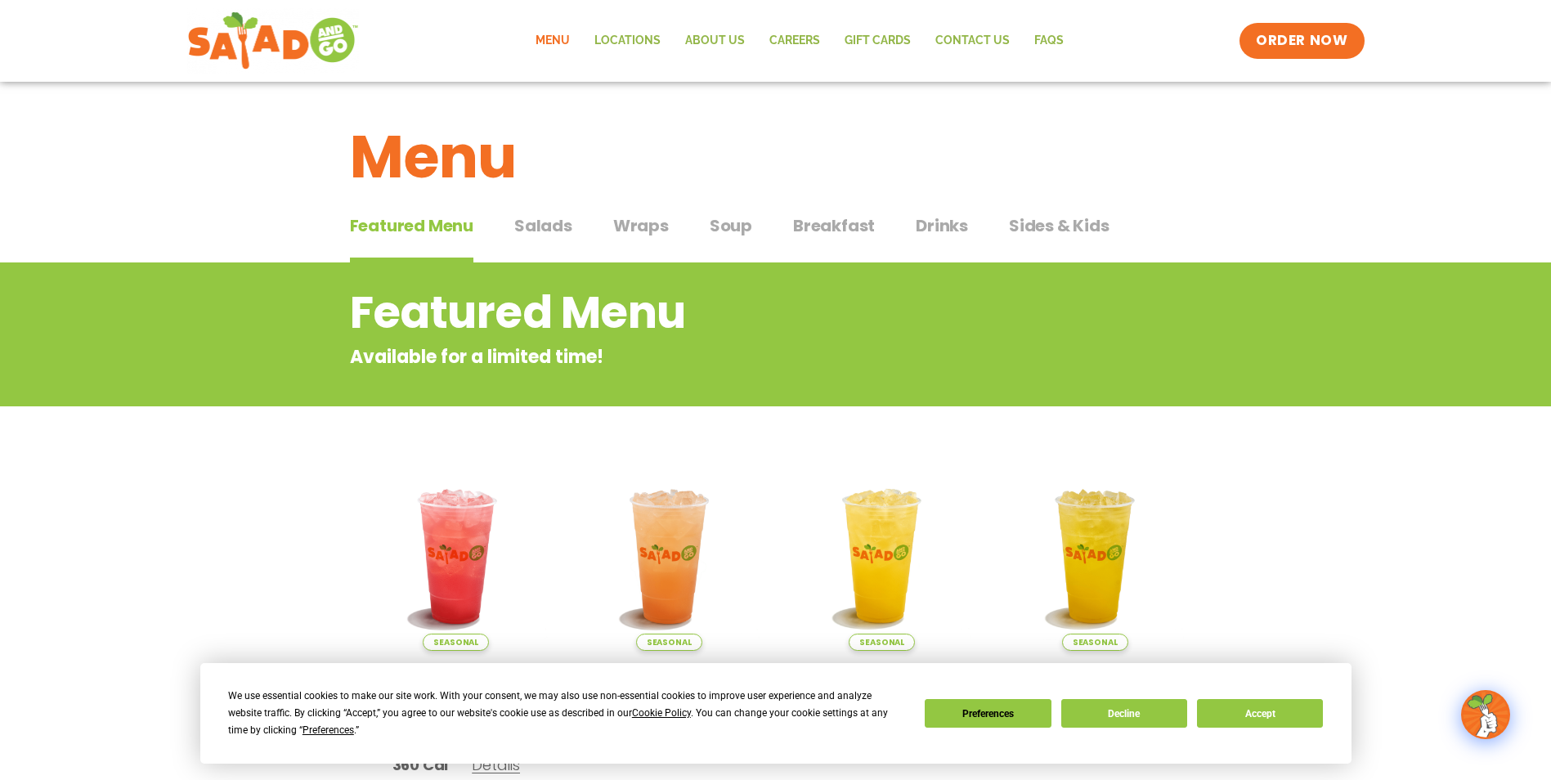
click at [534, 234] on span "Salads" at bounding box center [543, 225] width 58 height 25
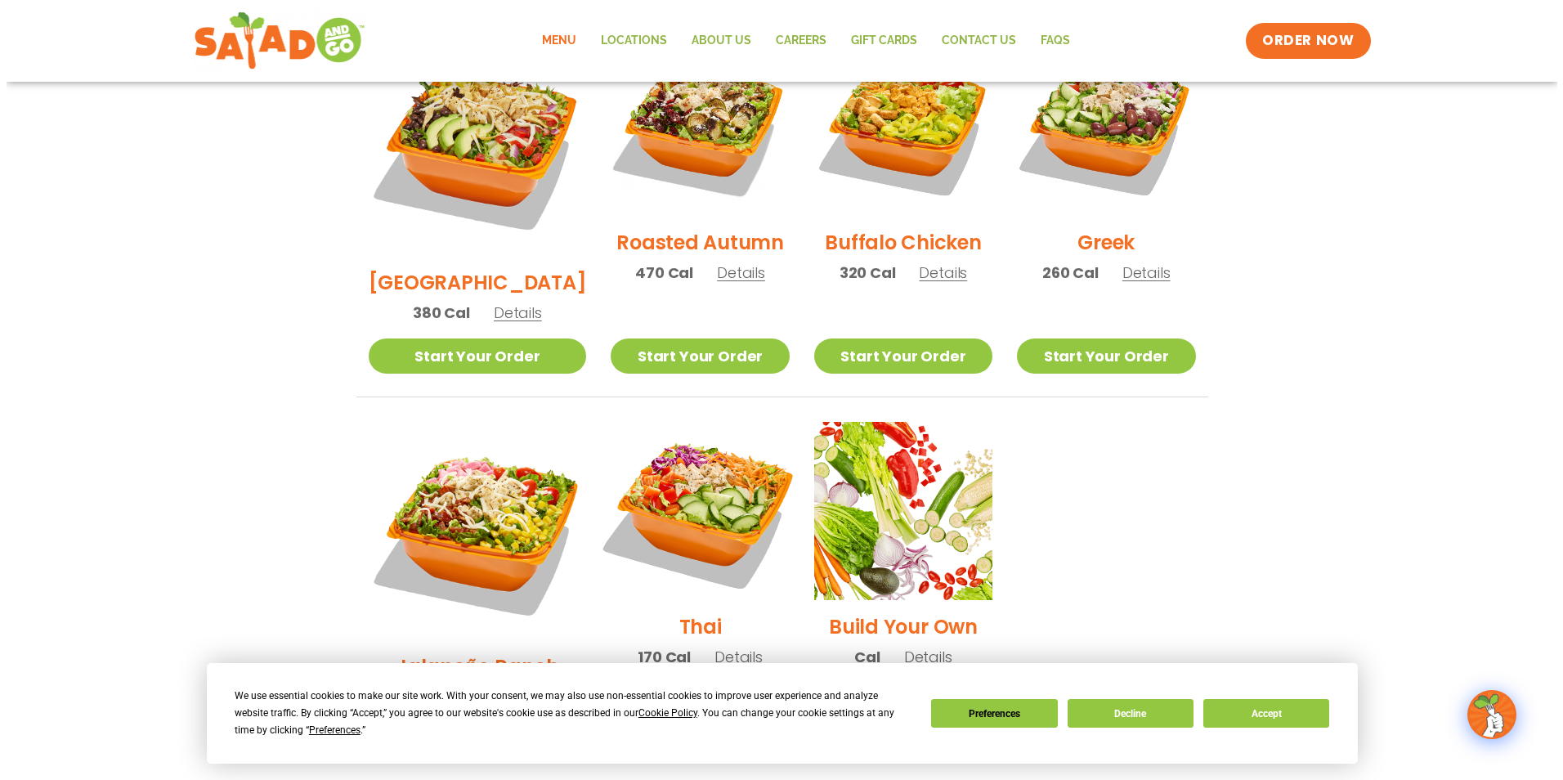
scroll to position [981, 0]
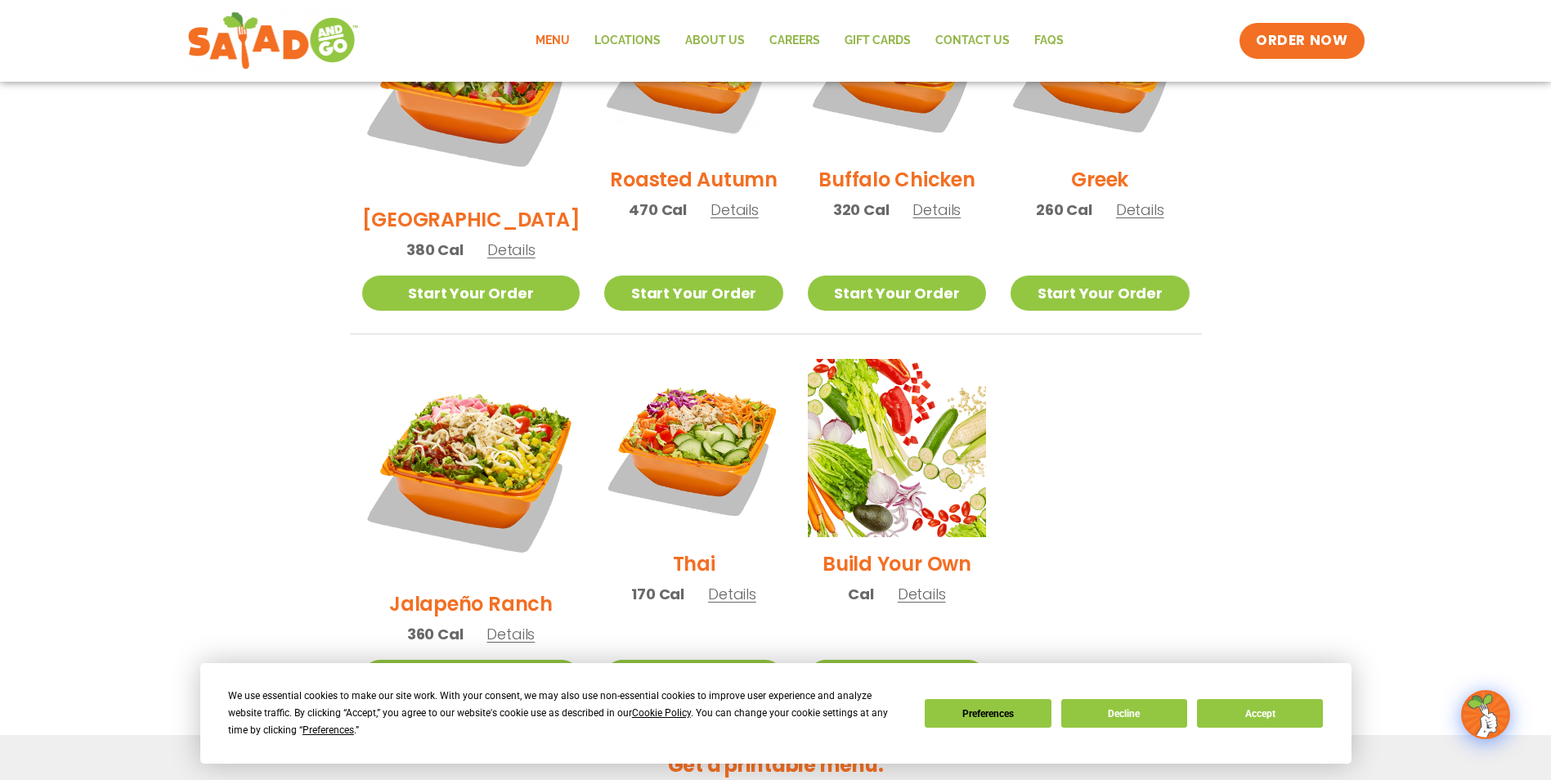
click at [463, 589] on h2 "Jalapeño Ranch" at bounding box center [471, 603] width 164 height 29
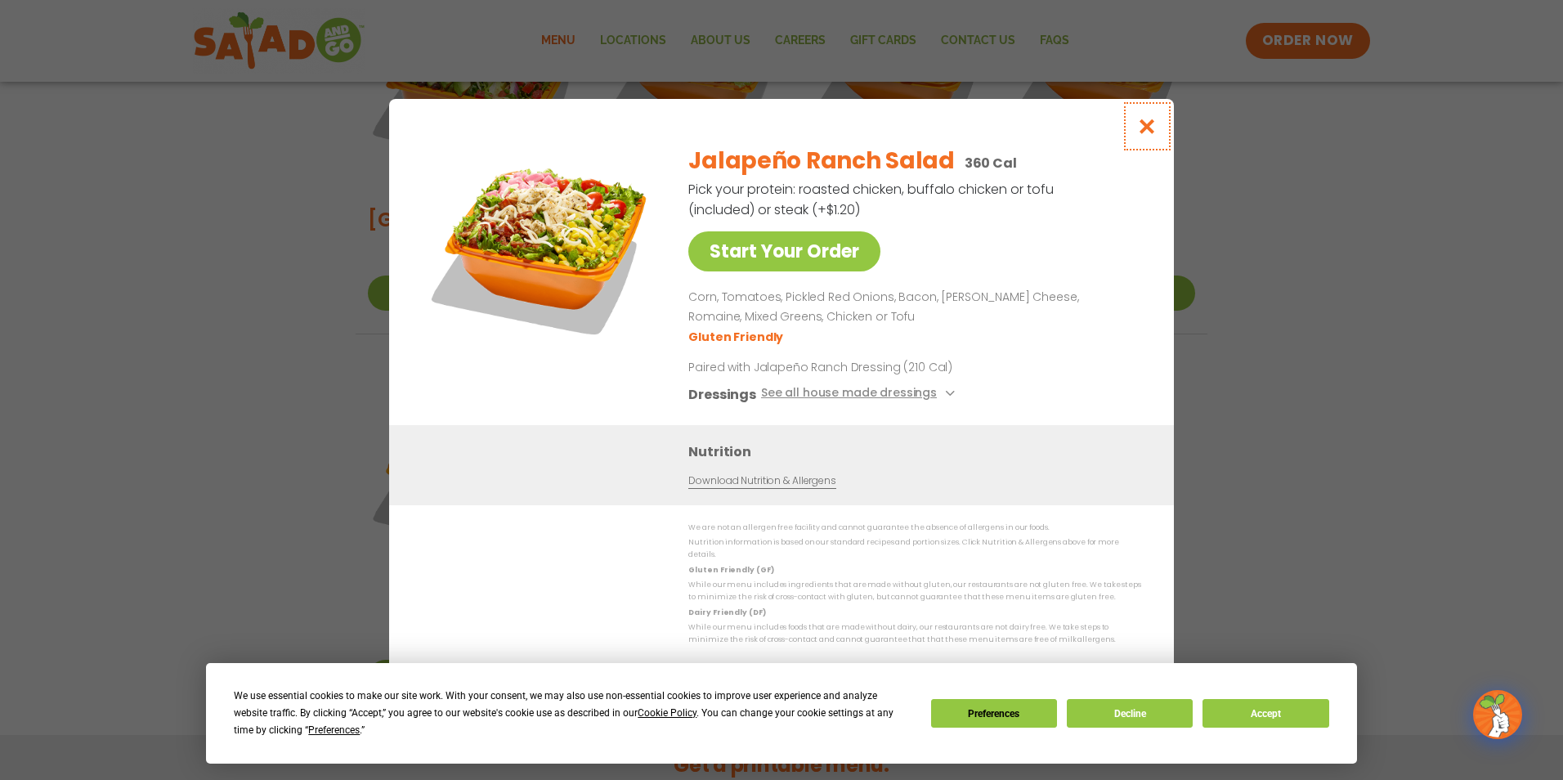
click at [1160, 136] on button "Close modal" at bounding box center [1147, 126] width 53 height 55
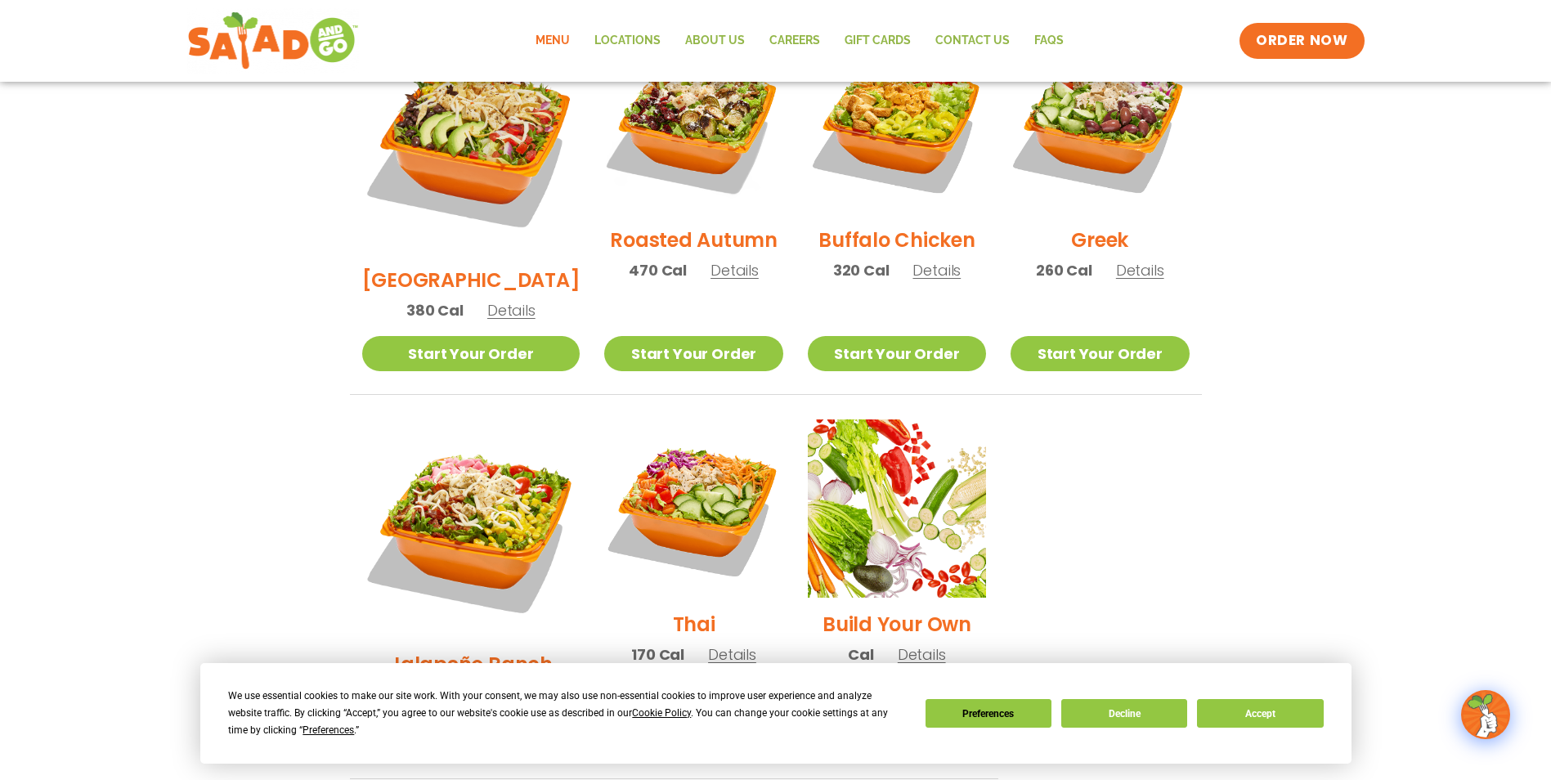
scroll to position [831, 0]
